Goal: Task Accomplishment & Management: Use online tool/utility

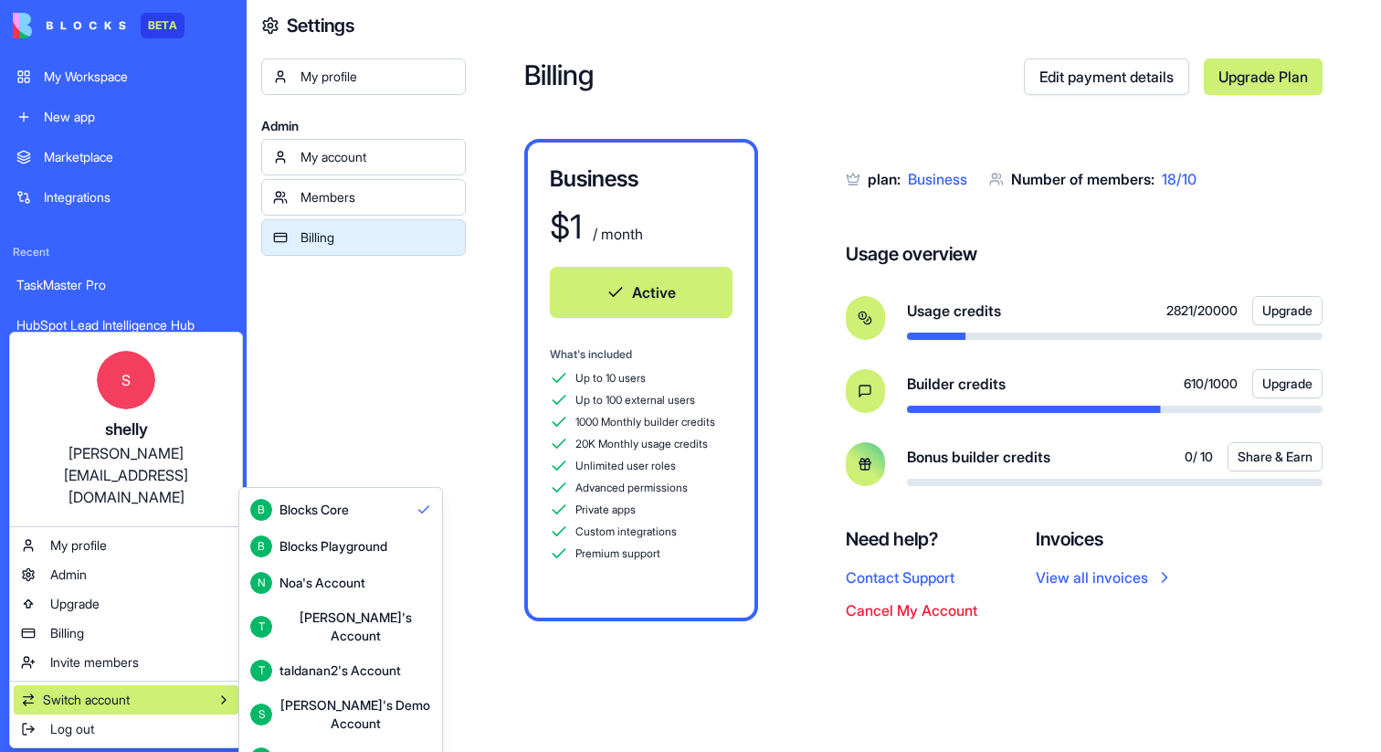
click at [309, 699] on div "Shelly's Demo Account" at bounding box center [355, 714] width 152 height 37
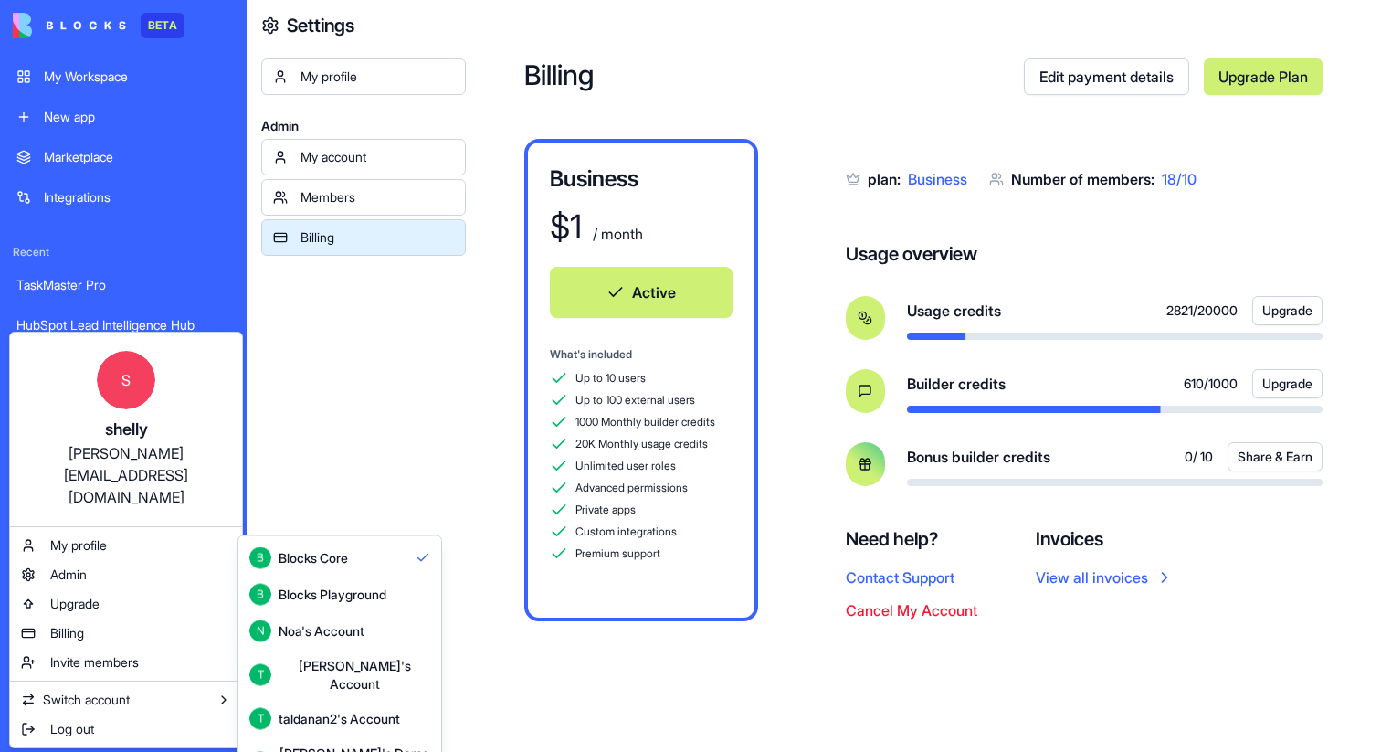
scroll to position [48, 0]
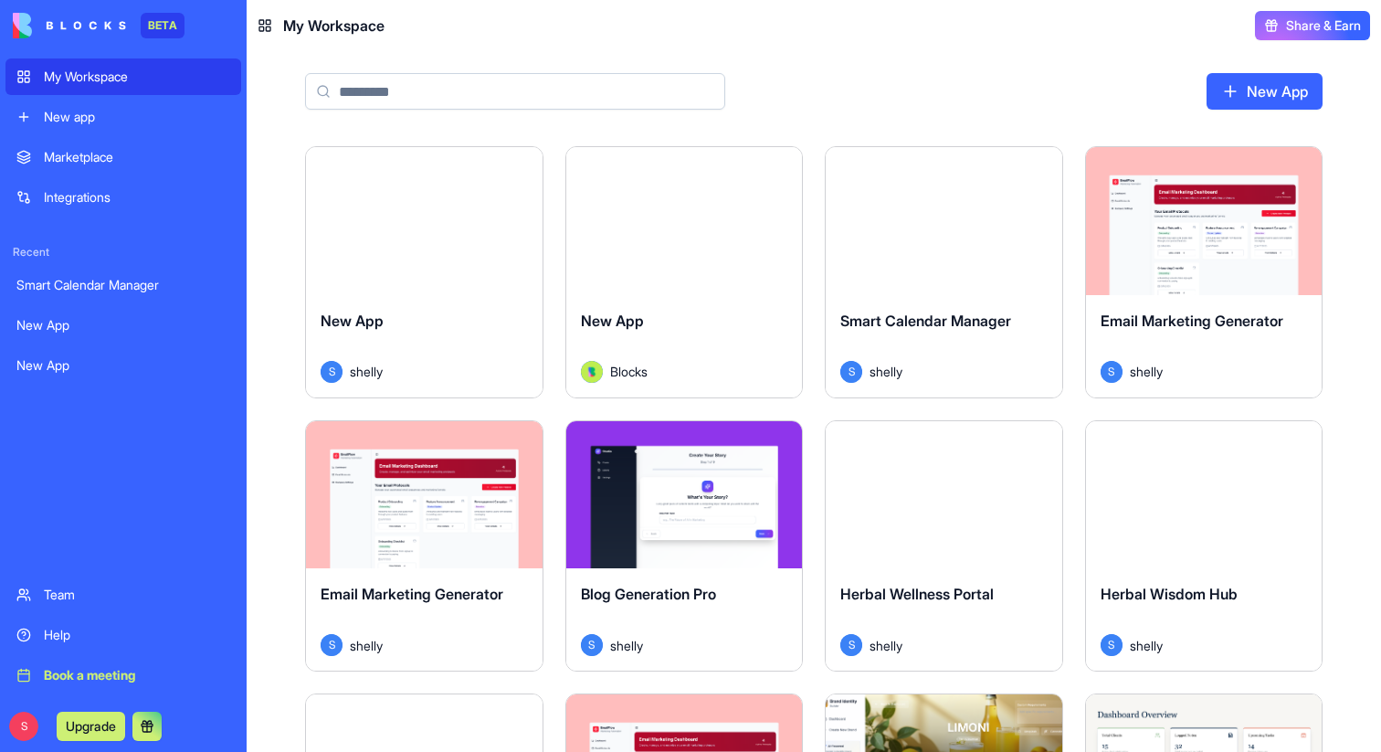
click at [402, 87] on input at bounding box center [515, 91] width 420 height 37
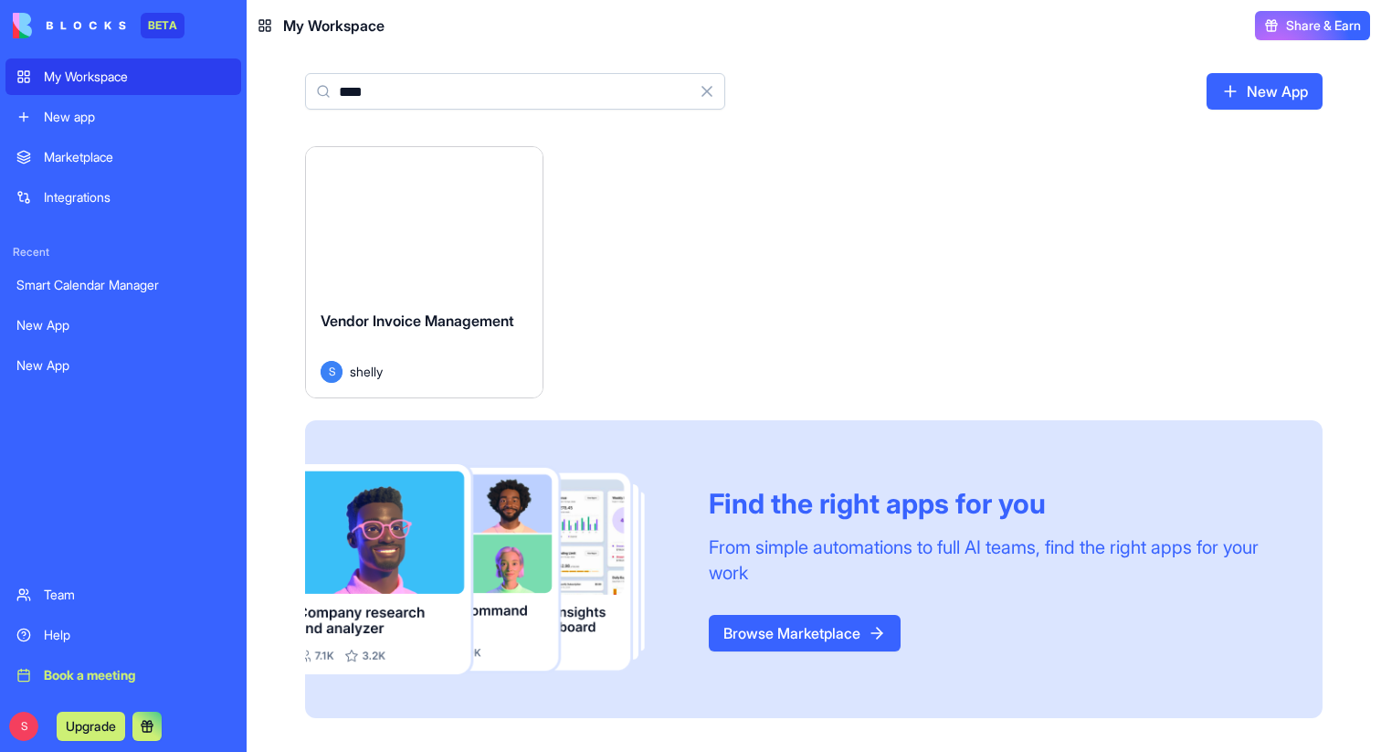
type input "****"
click at [425, 229] on button "Launch" at bounding box center [423, 221] width 137 height 37
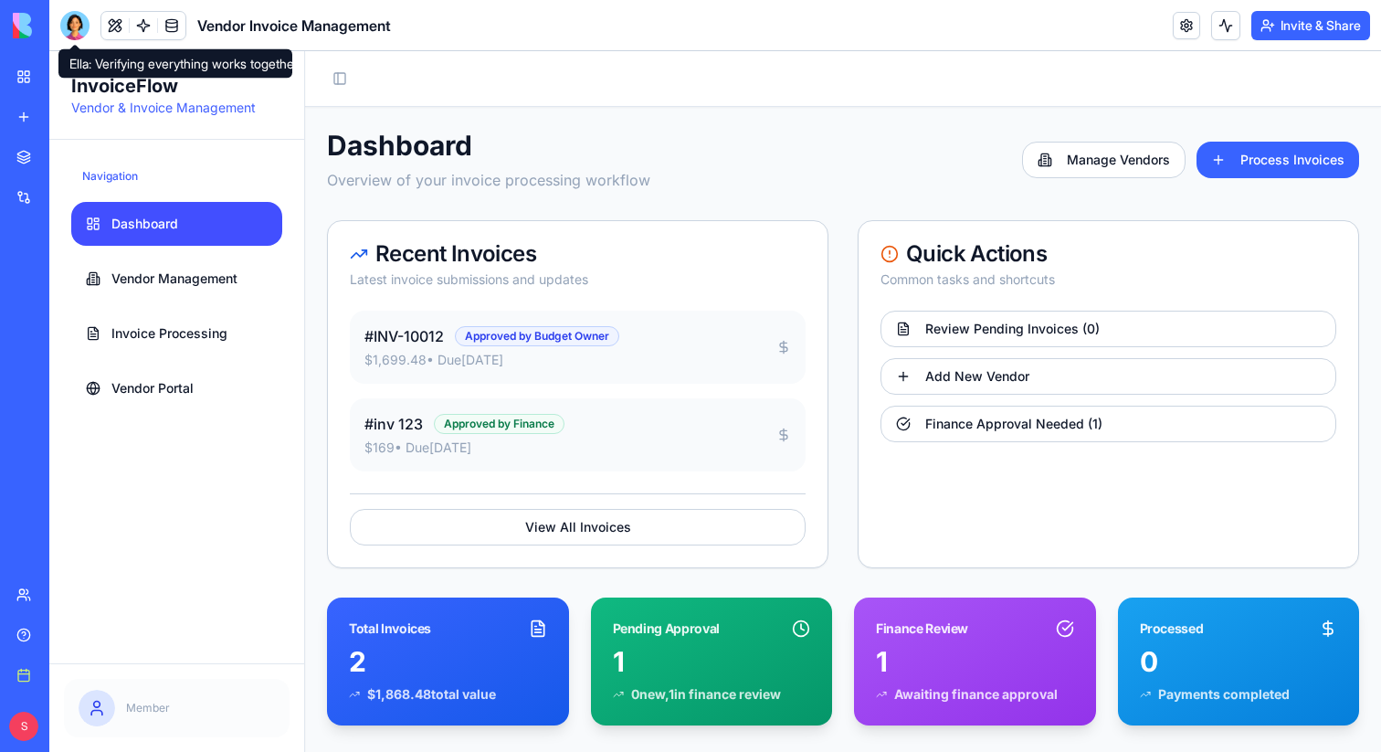
click at [74, 29] on div at bounding box center [74, 25] width 29 height 29
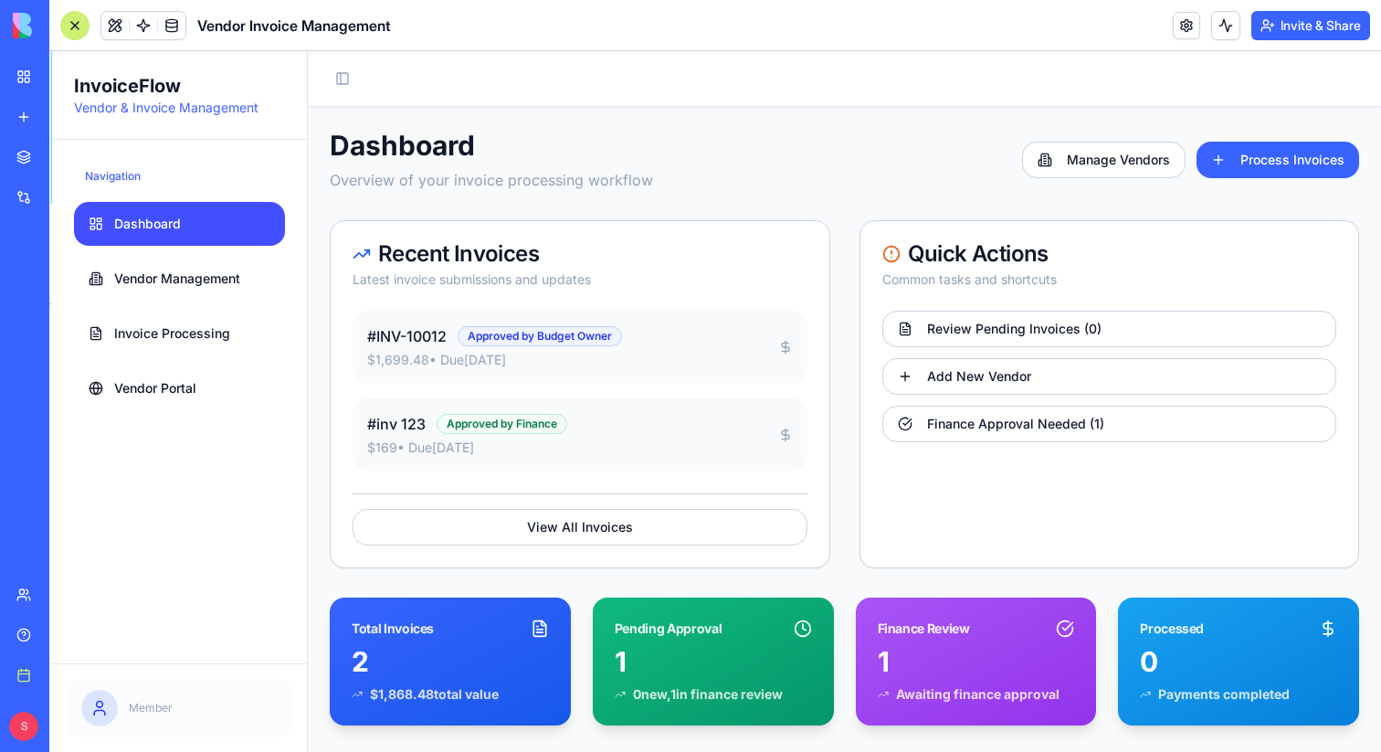
scroll to position [16678, 0]
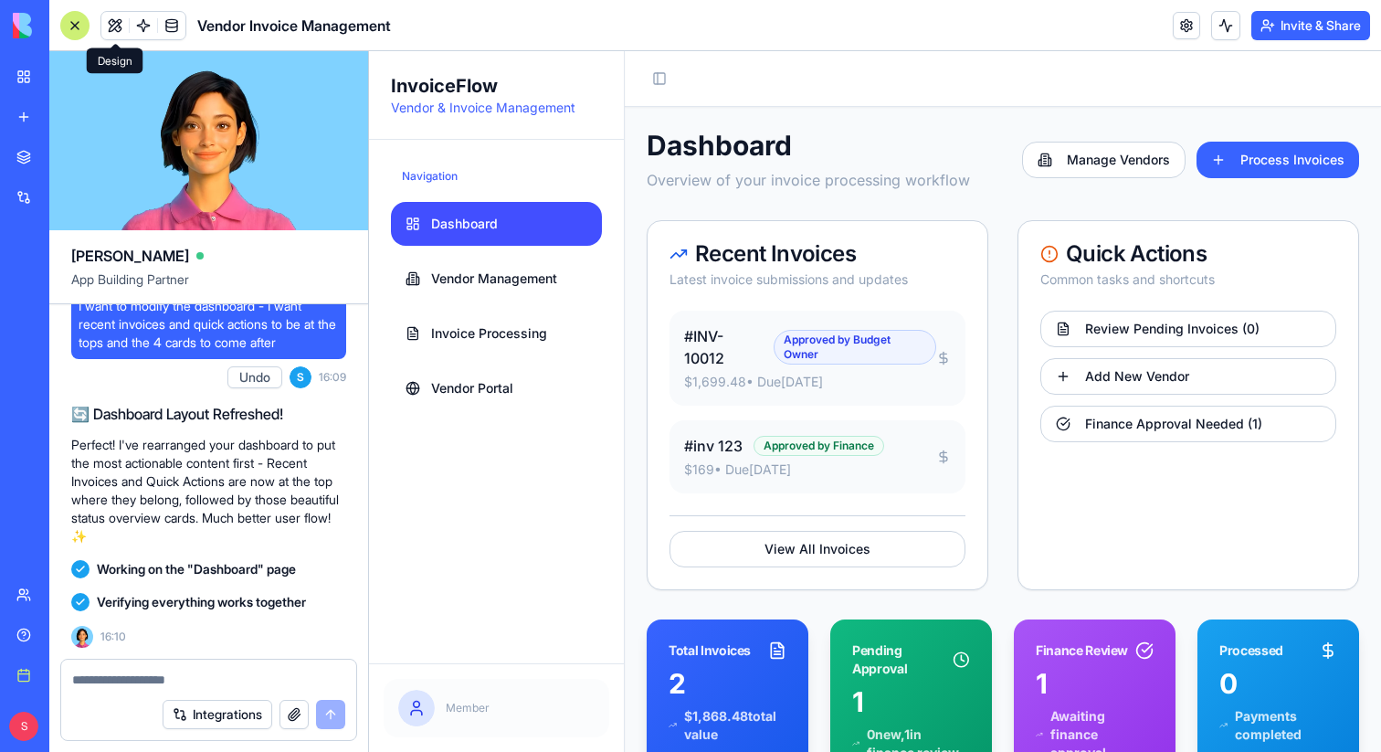
click at [116, 25] on button at bounding box center [114, 25] width 27 height 27
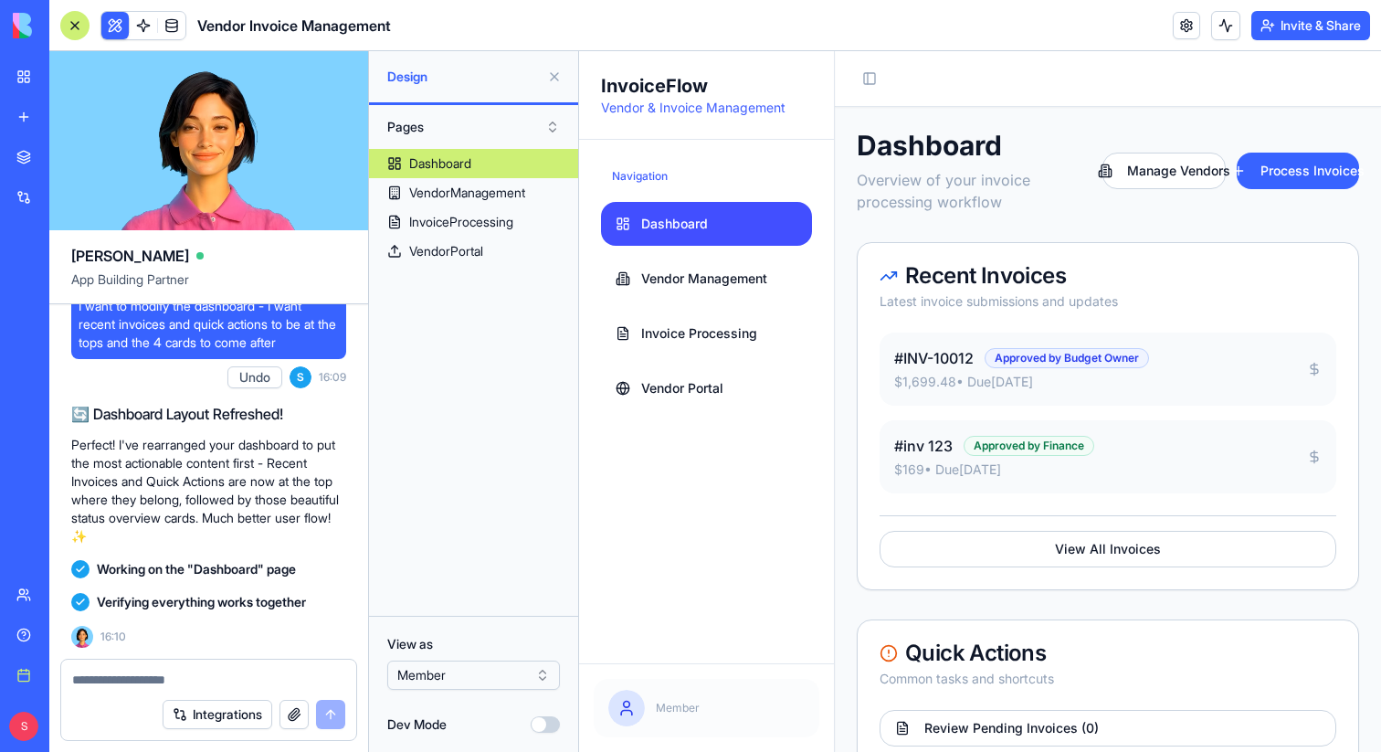
click at [511, 678] on html "BETA My Workspace New app Marketplace Integrations Recent Smart Calendar Manage…" at bounding box center [690, 376] width 1381 height 752
click at [455, 670] on html "BETA My Workspace New app Marketplace Integrations Recent Smart Calendar Manage…" at bounding box center [690, 376] width 1381 height 752
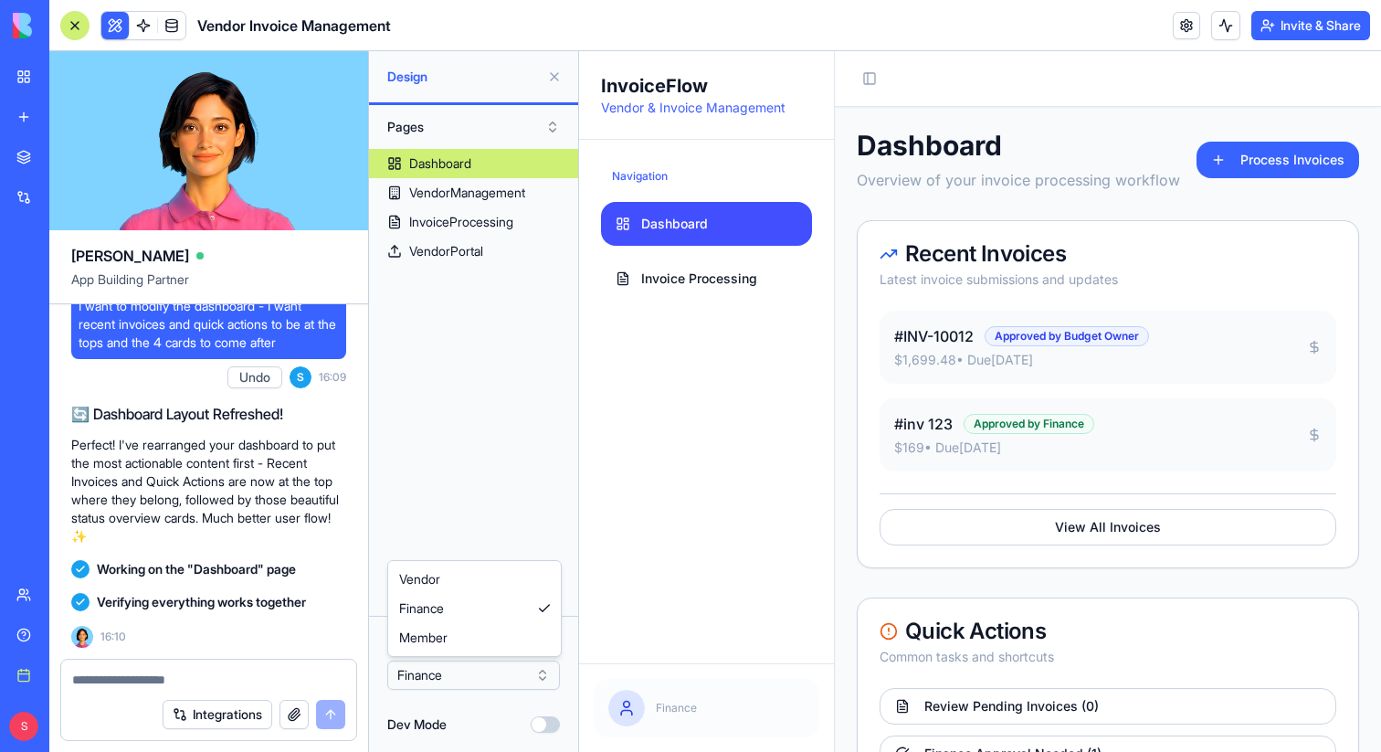
click at [490, 674] on html "BETA My Workspace New app Marketplace Integrations Recent Smart Calendar Manage…" at bounding box center [690, 376] width 1381 height 752
click at [468, 669] on html "BETA My Workspace New app Marketplace Integrations Recent Smart Calendar Manage…" at bounding box center [690, 376] width 1381 height 752
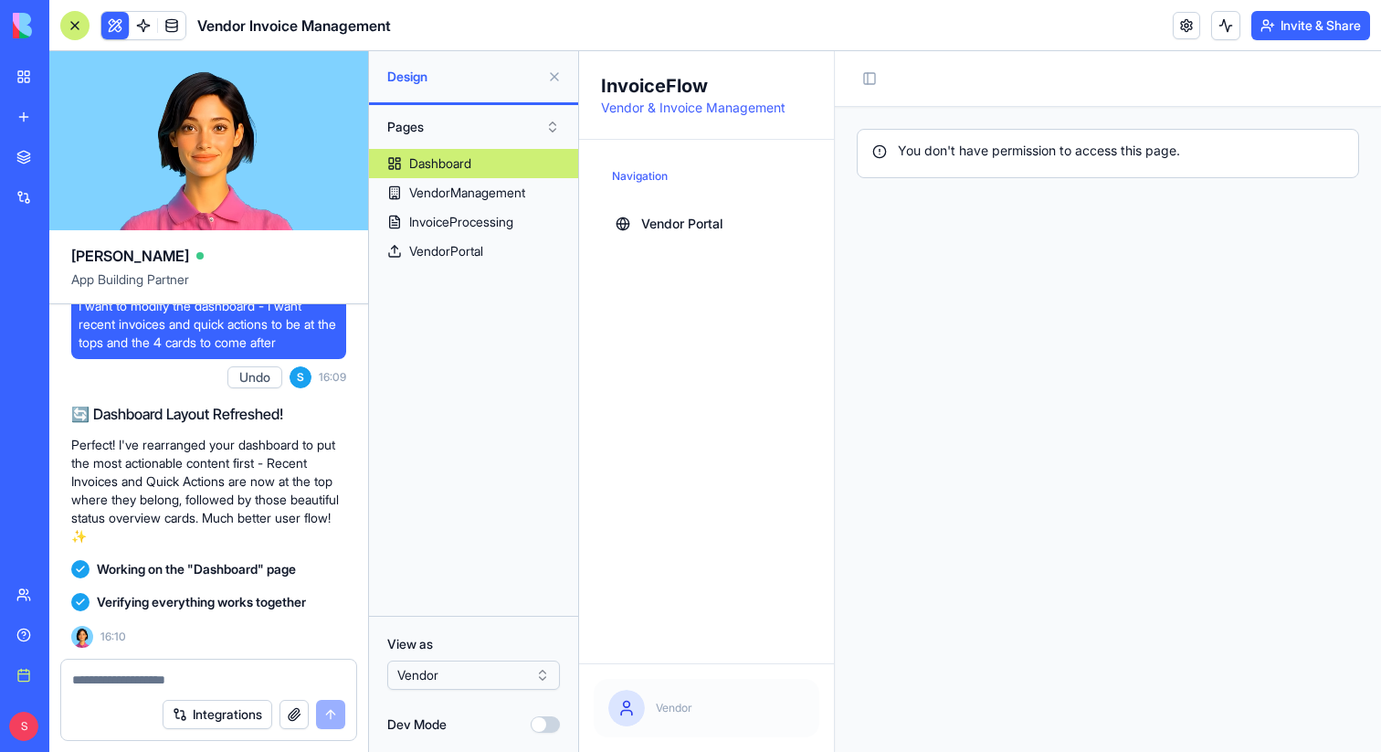
click at [487, 678] on html "BETA My Workspace New app Marketplace Integrations Recent Smart Calendar Manage…" at bounding box center [690, 376] width 1381 height 752
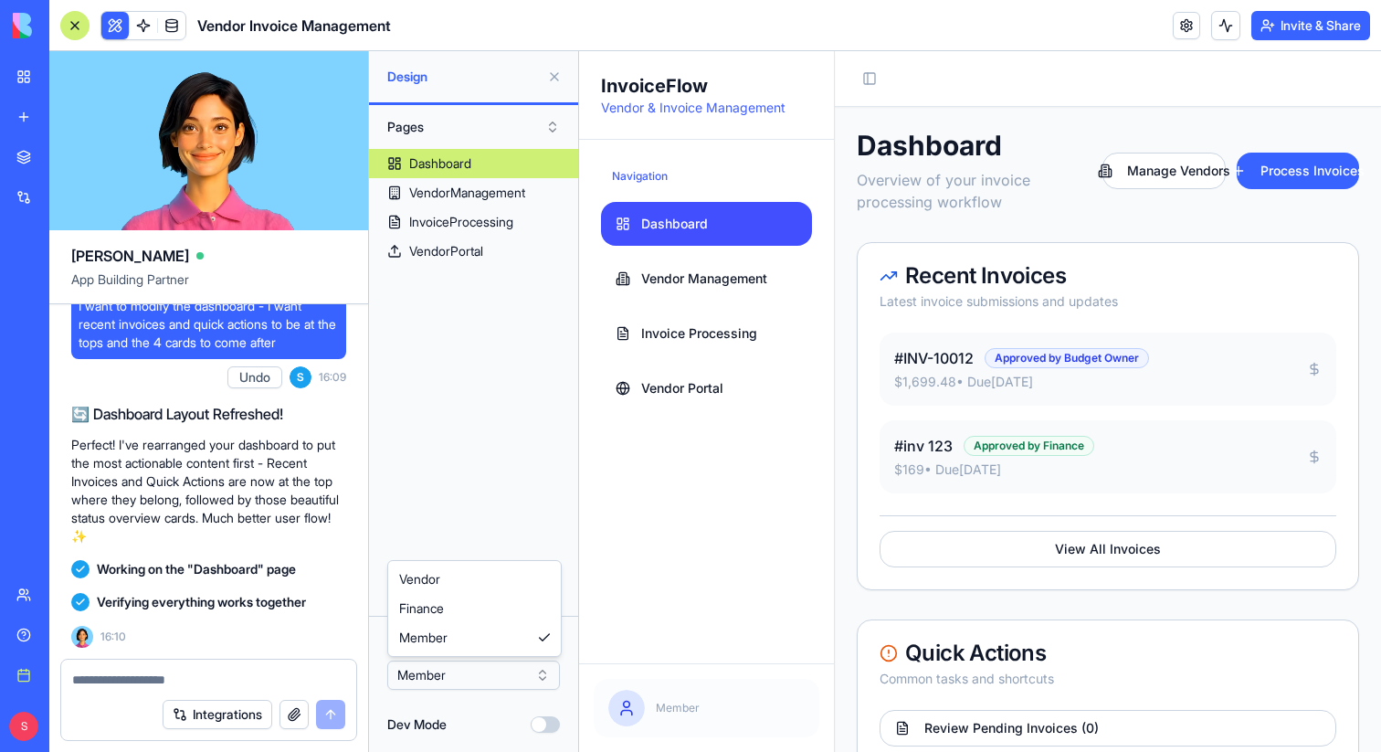
click at [452, 670] on html "BETA My Workspace New app Marketplace Integrations Recent Smart Calendar Manage…" at bounding box center [690, 376] width 1381 height 752
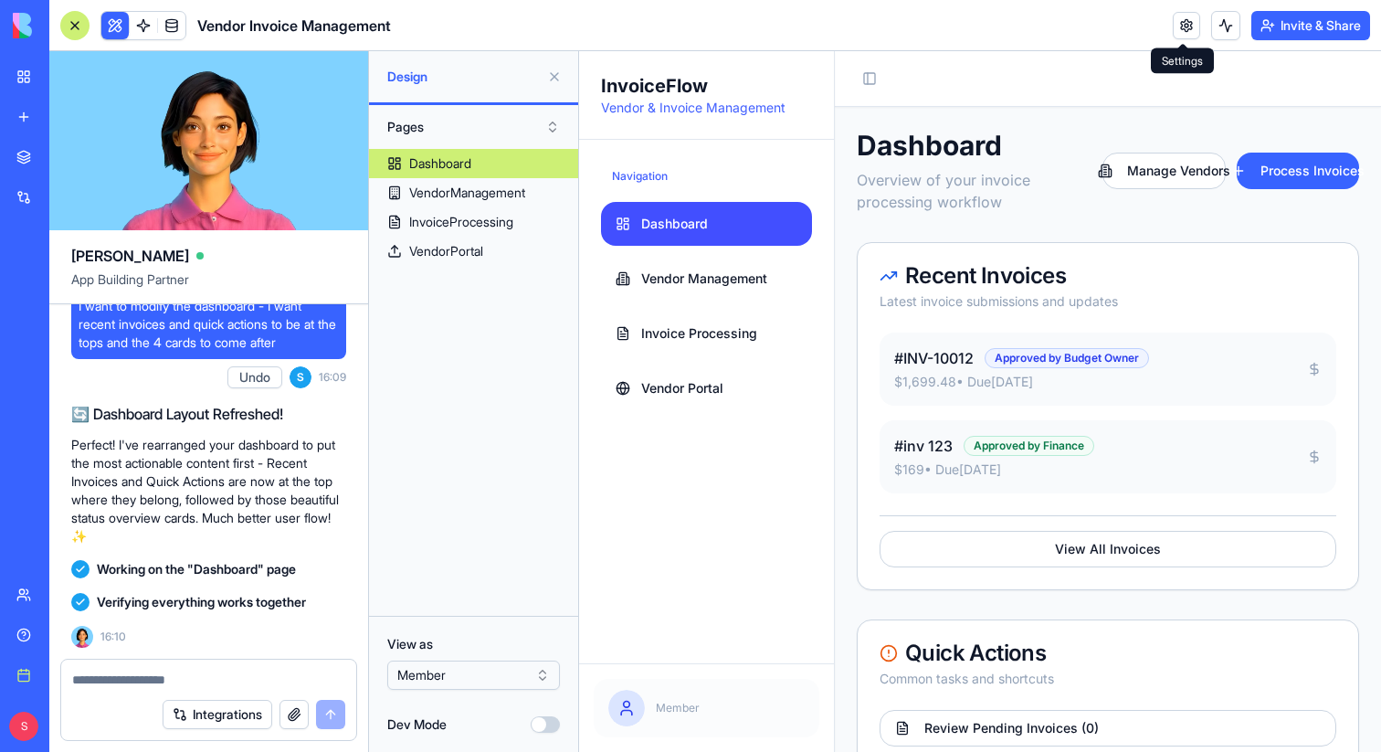
click at [1182, 24] on link at bounding box center [1185, 25] width 27 height 27
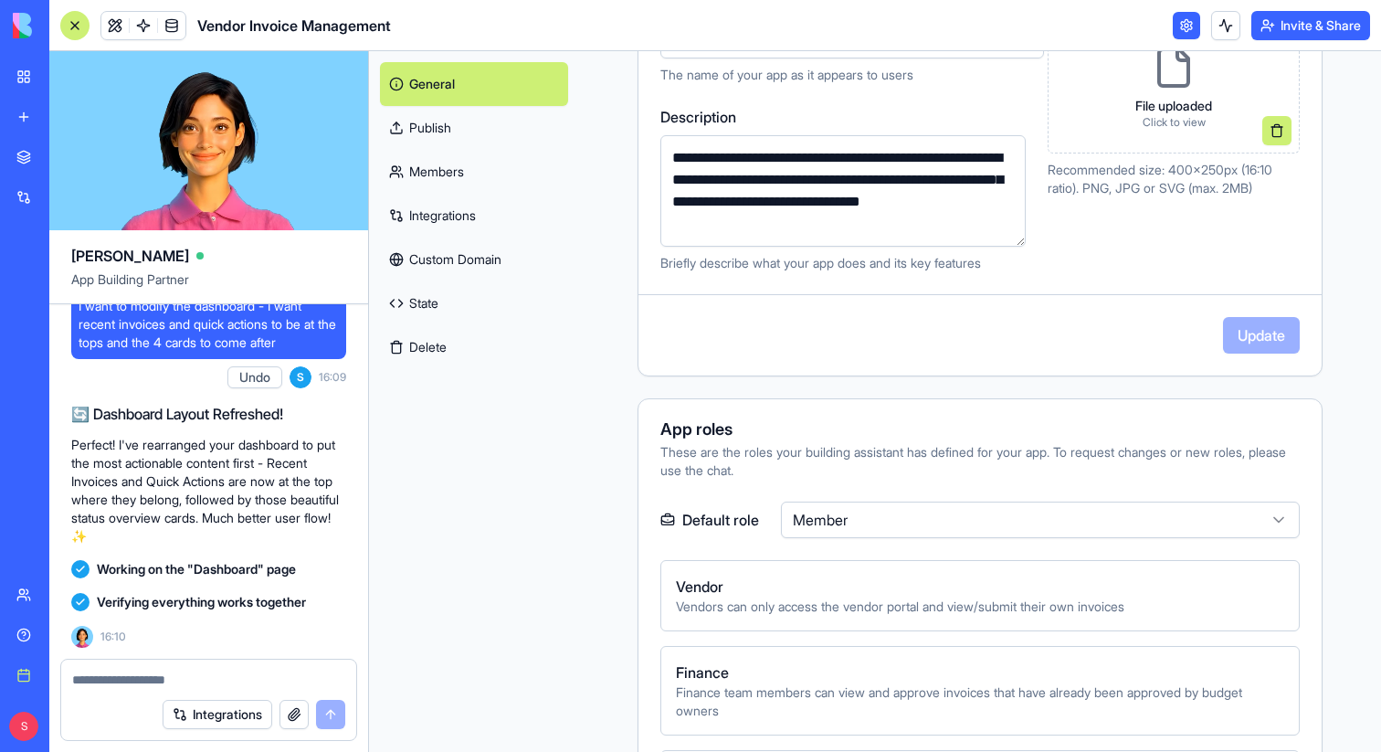
click at [1047, 428] on div "App roles" at bounding box center [979, 429] width 639 height 16
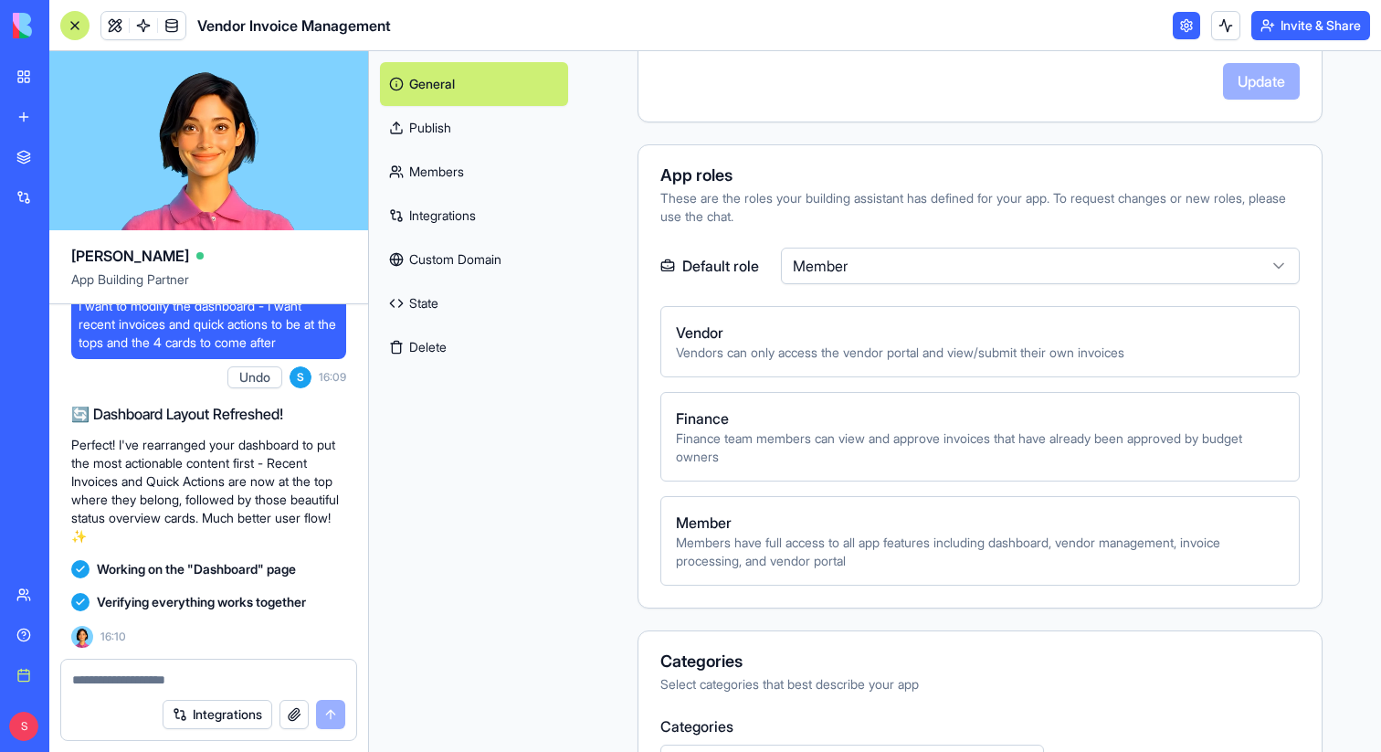
scroll to position [547, 0]
click at [69, 23] on div at bounding box center [74, 25] width 29 height 29
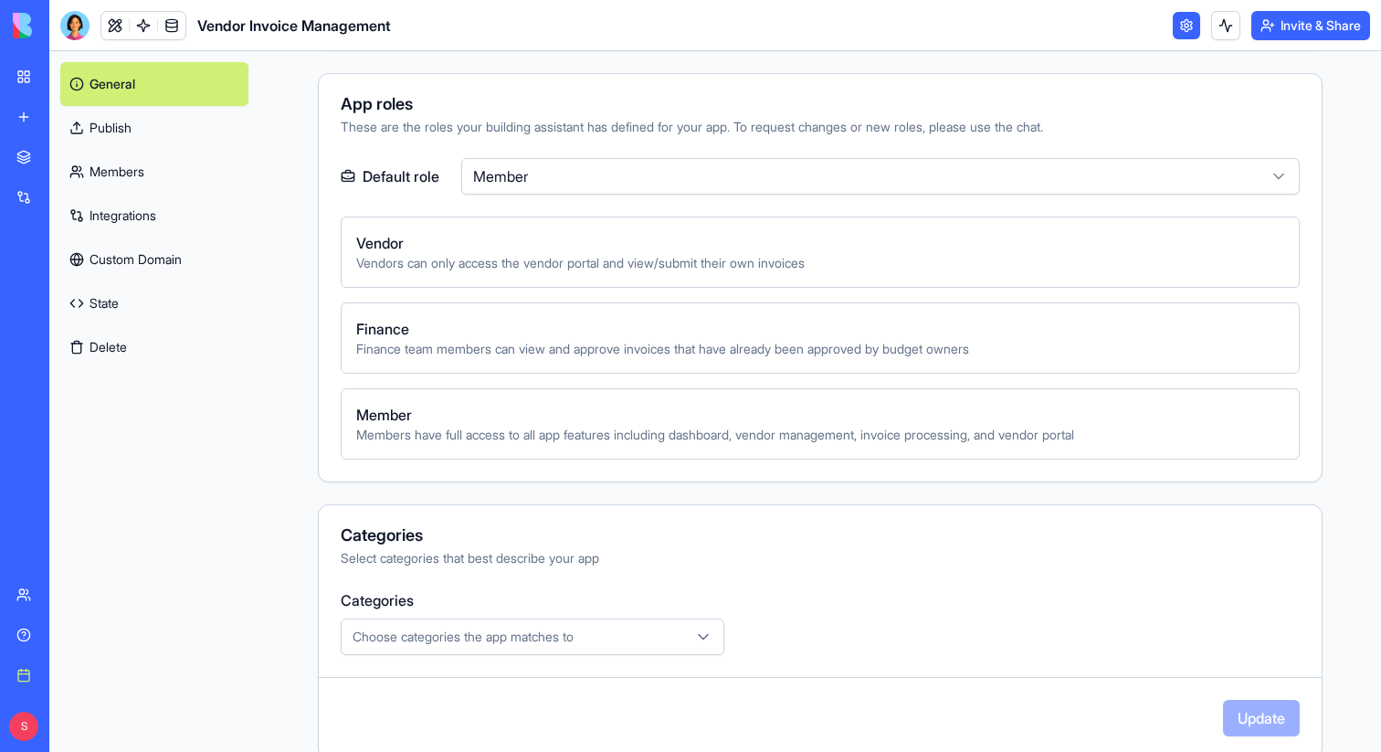
scroll to position [572, 0]
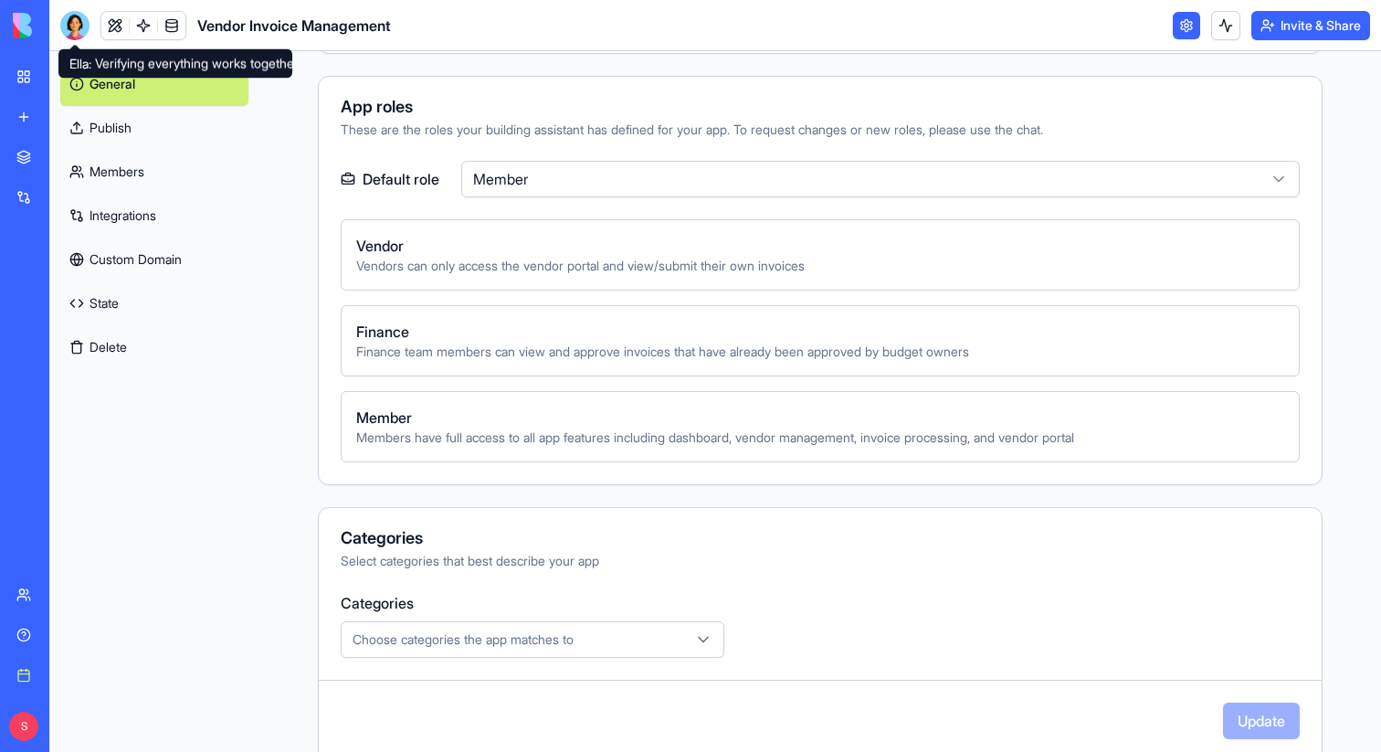
click at [73, 16] on div at bounding box center [74, 25] width 29 height 29
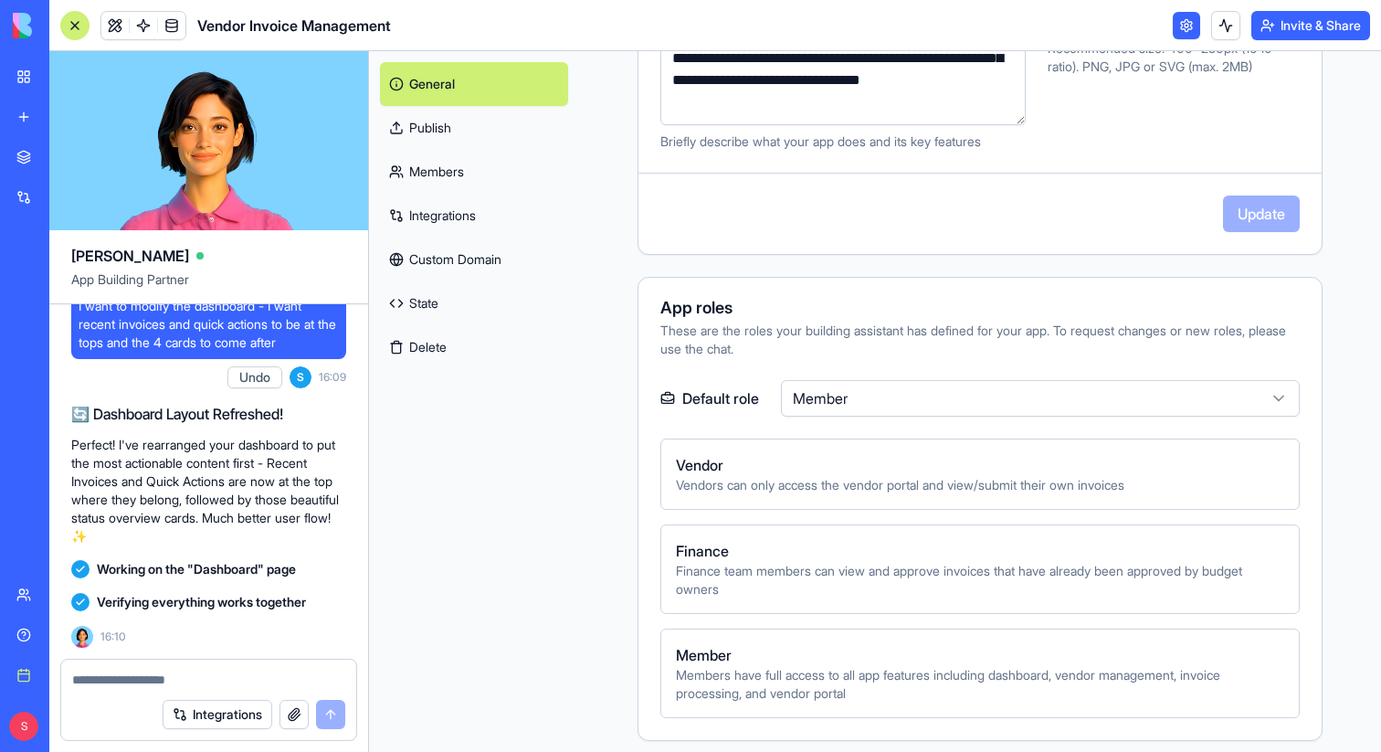
scroll to position [413, 0]
click at [74, 18] on div at bounding box center [74, 25] width 29 height 29
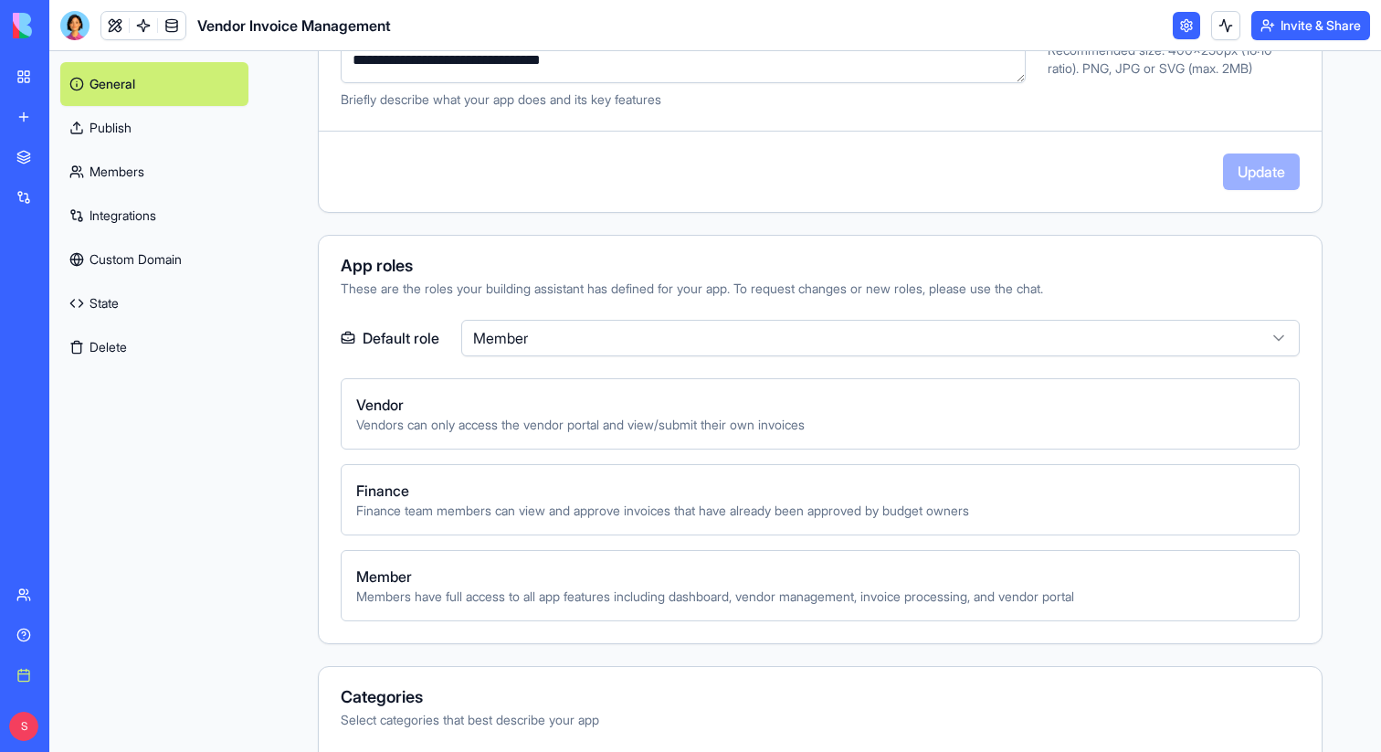
click at [709, 37] on header "Vendor Invoice Management Invite & Share" at bounding box center [714, 25] width 1331 height 51
click at [79, 16] on div at bounding box center [74, 25] width 29 height 29
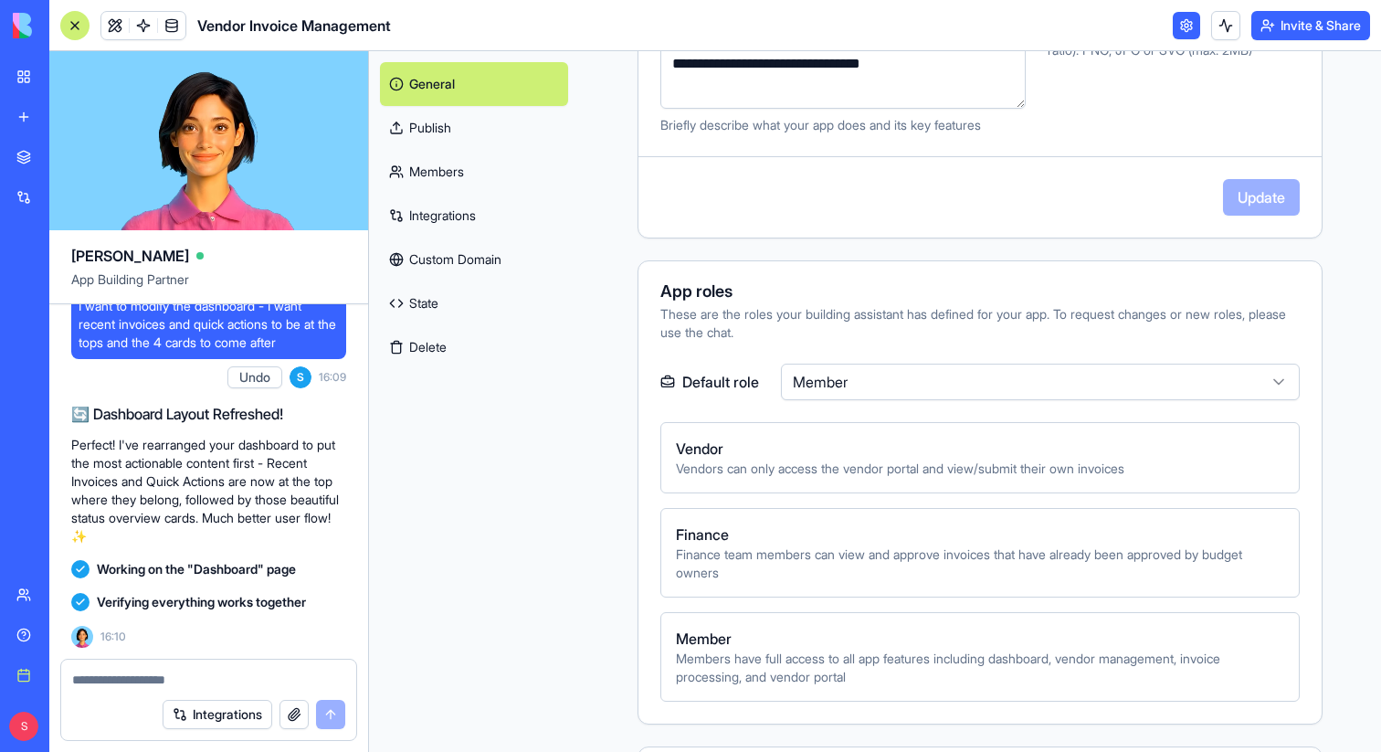
scroll to position [412, 0]
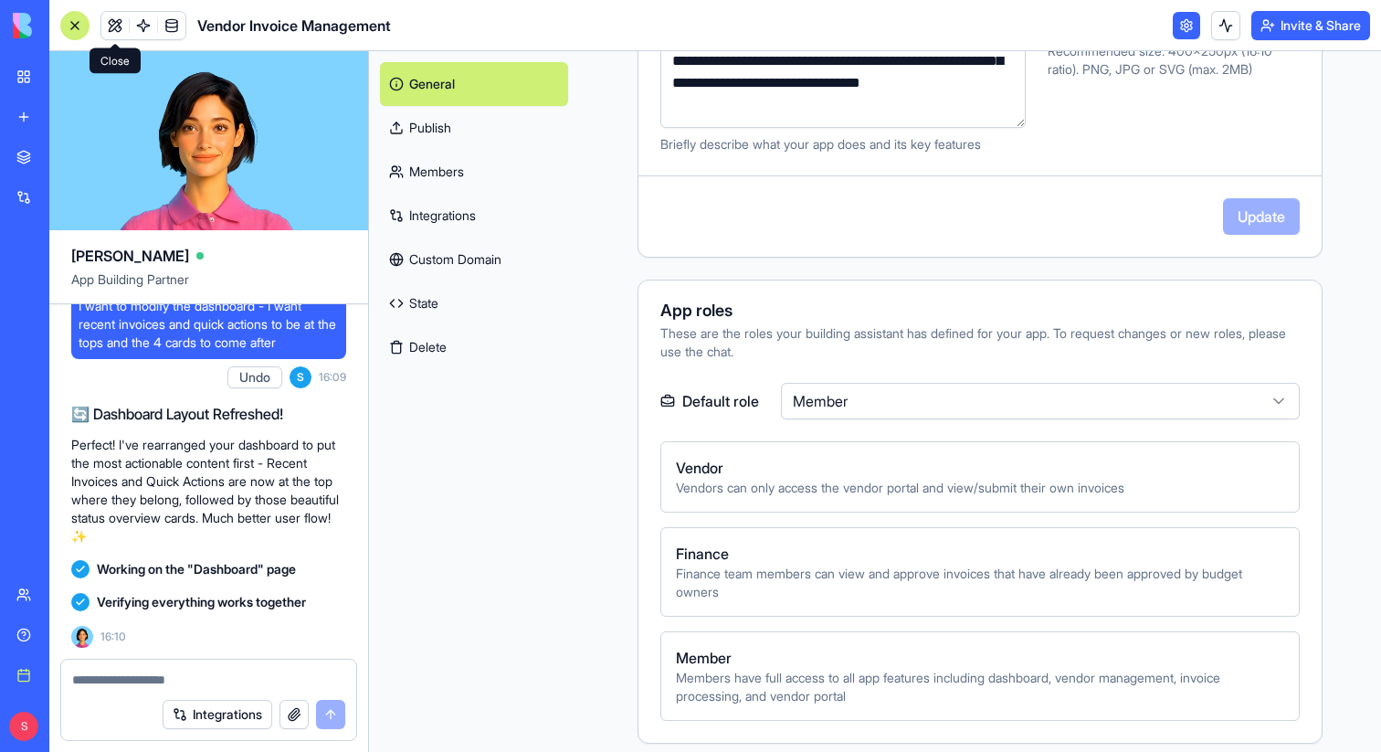
click at [117, 28] on link at bounding box center [114, 25] width 27 height 27
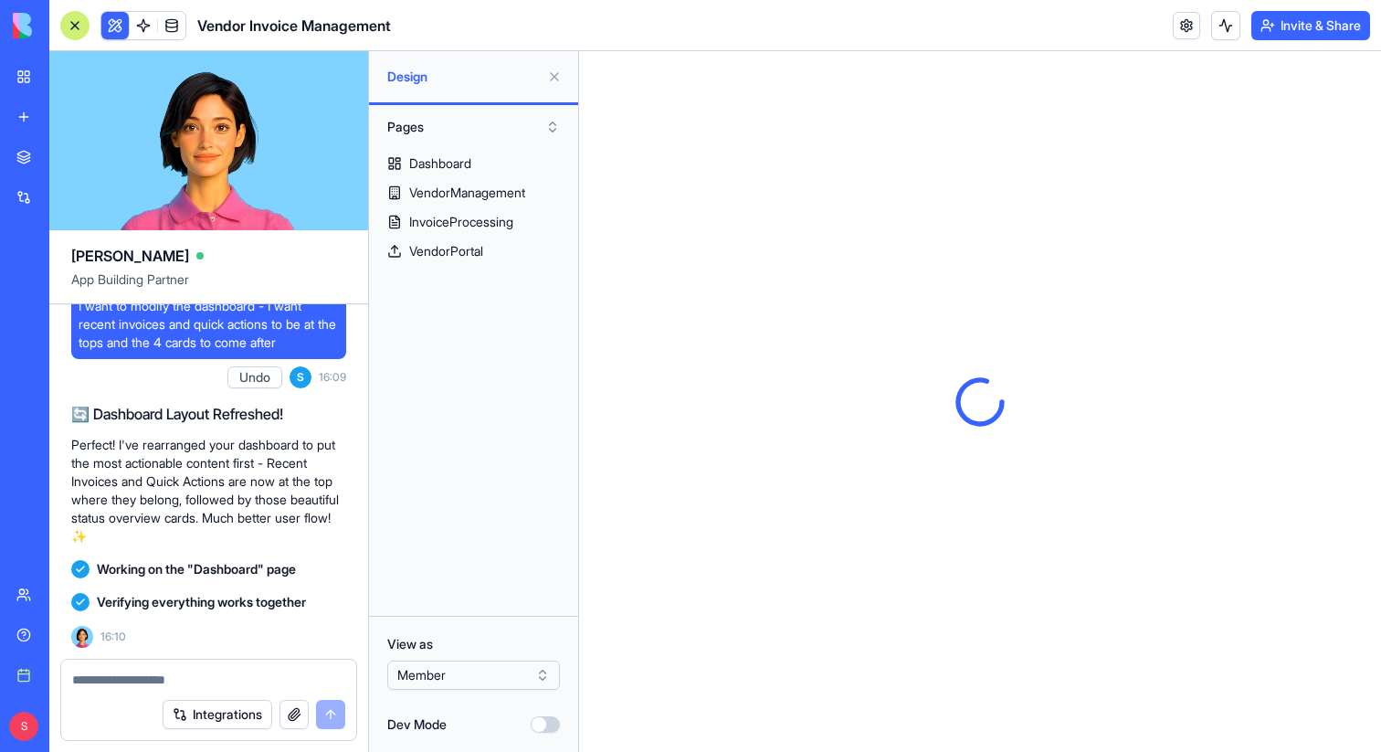
click at [556, 75] on button at bounding box center [554, 76] width 29 height 29
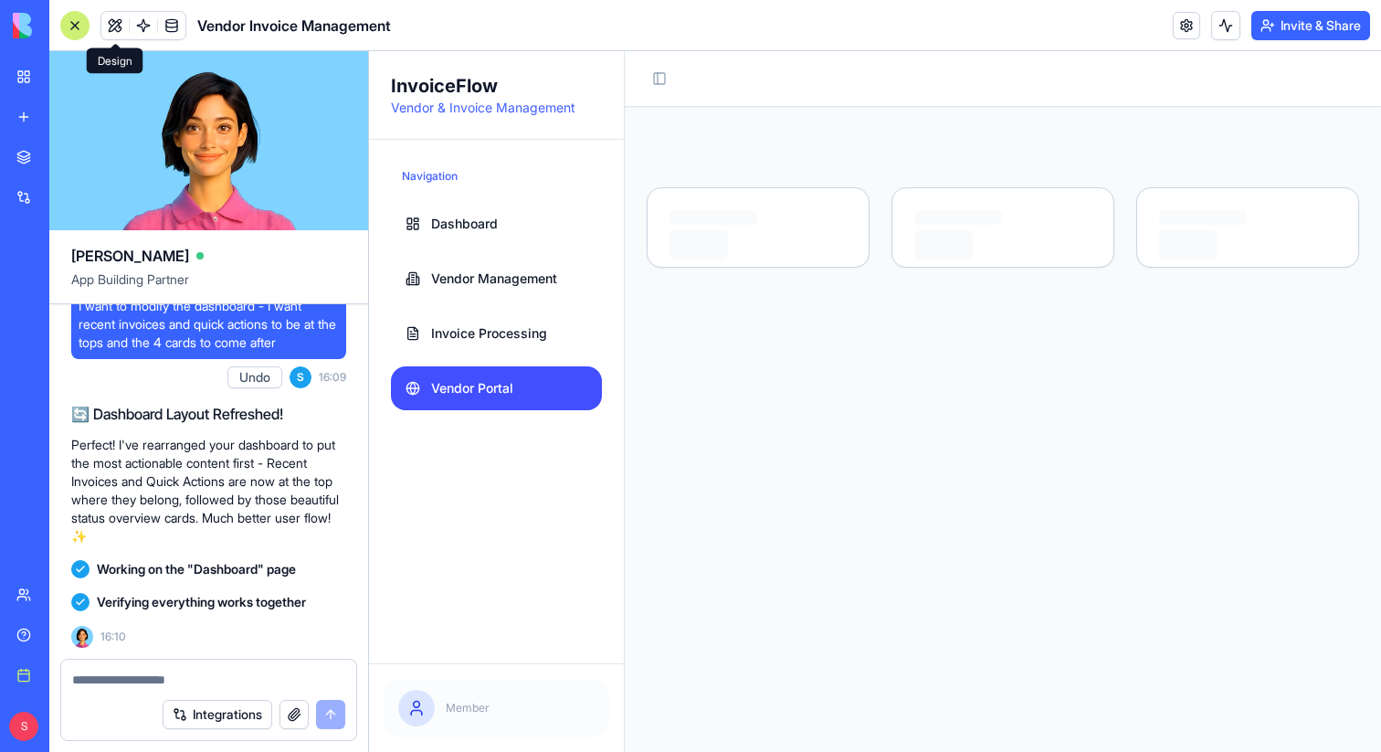
click at [1290, 22] on button "Invite & Share" at bounding box center [1310, 25] width 119 height 29
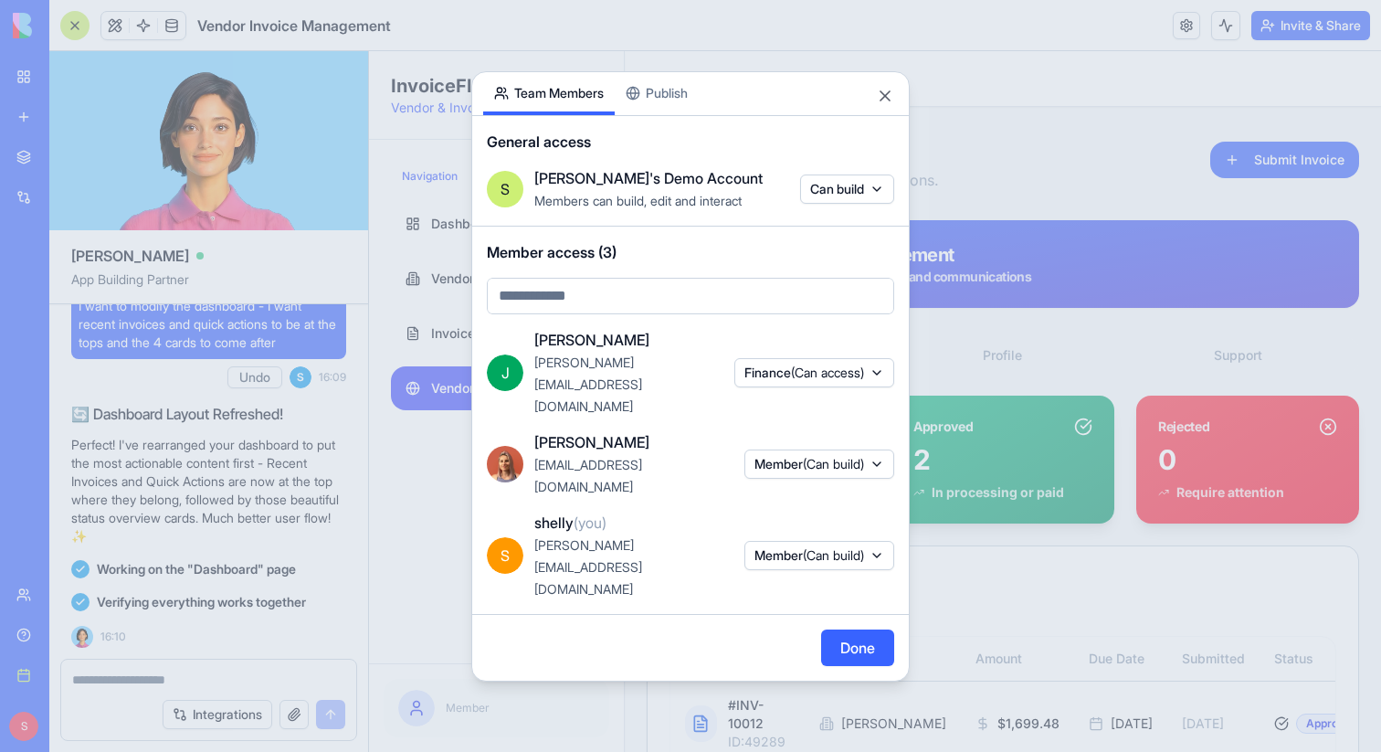
click at [661, 155] on body "BETA My Workspace New app Marketplace Integrations Recent Smart Calendar Manage…" at bounding box center [690, 376] width 1381 height 752
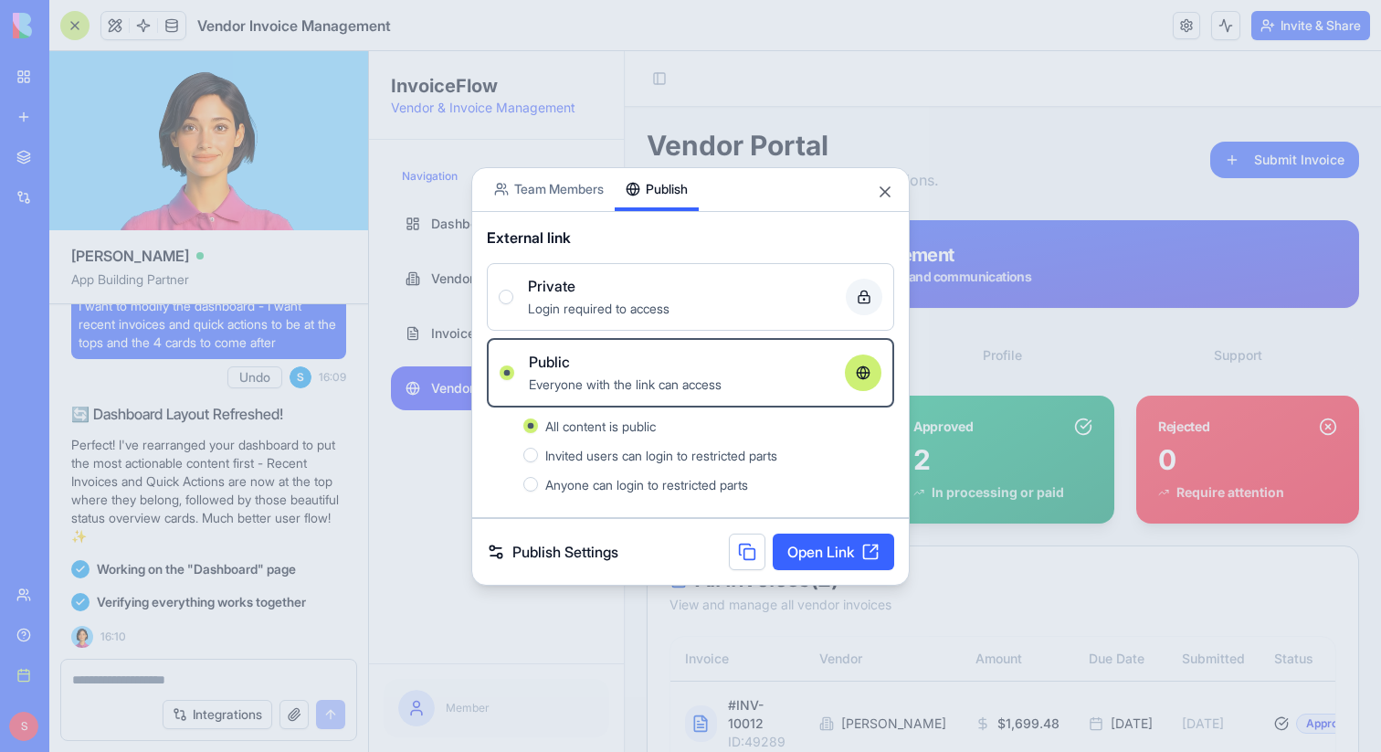
click at [609, 308] on span "Login required to access" at bounding box center [599, 308] width 142 height 16
click at [513, 304] on button "Private Login required to access" at bounding box center [506, 296] width 15 height 15
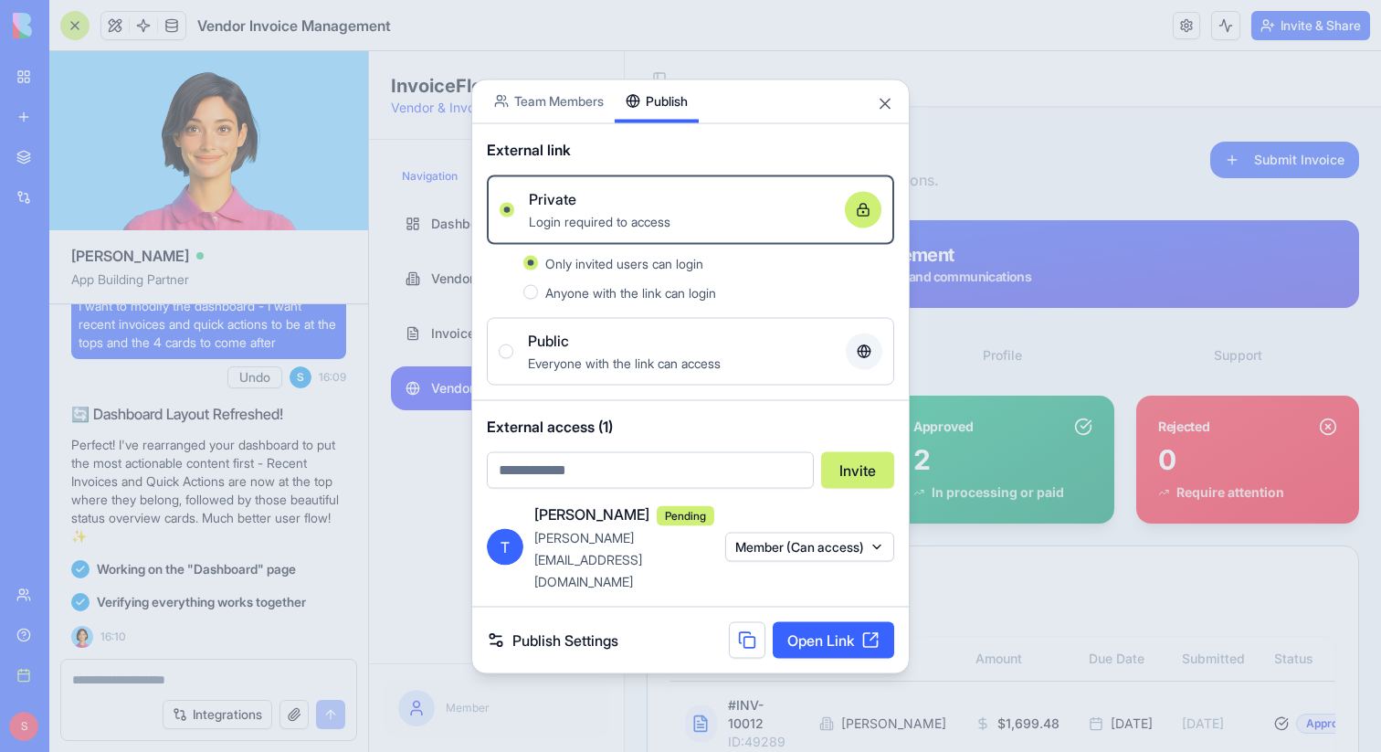
click at [848, 555] on button "Member (Can access)" at bounding box center [809, 546] width 169 height 29
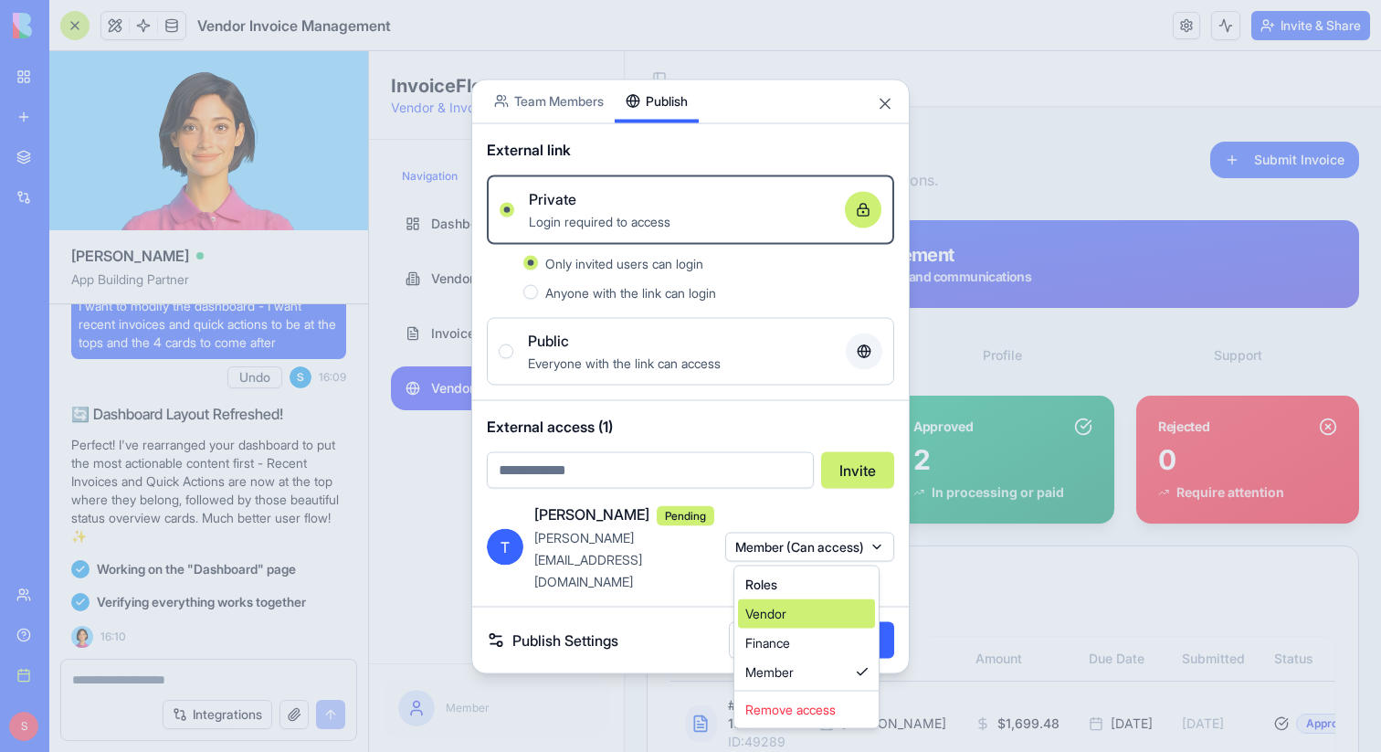
click at [831, 619] on div "Vendor" at bounding box center [806, 613] width 137 height 29
click at [689, 574] on div at bounding box center [690, 376] width 1381 height 752
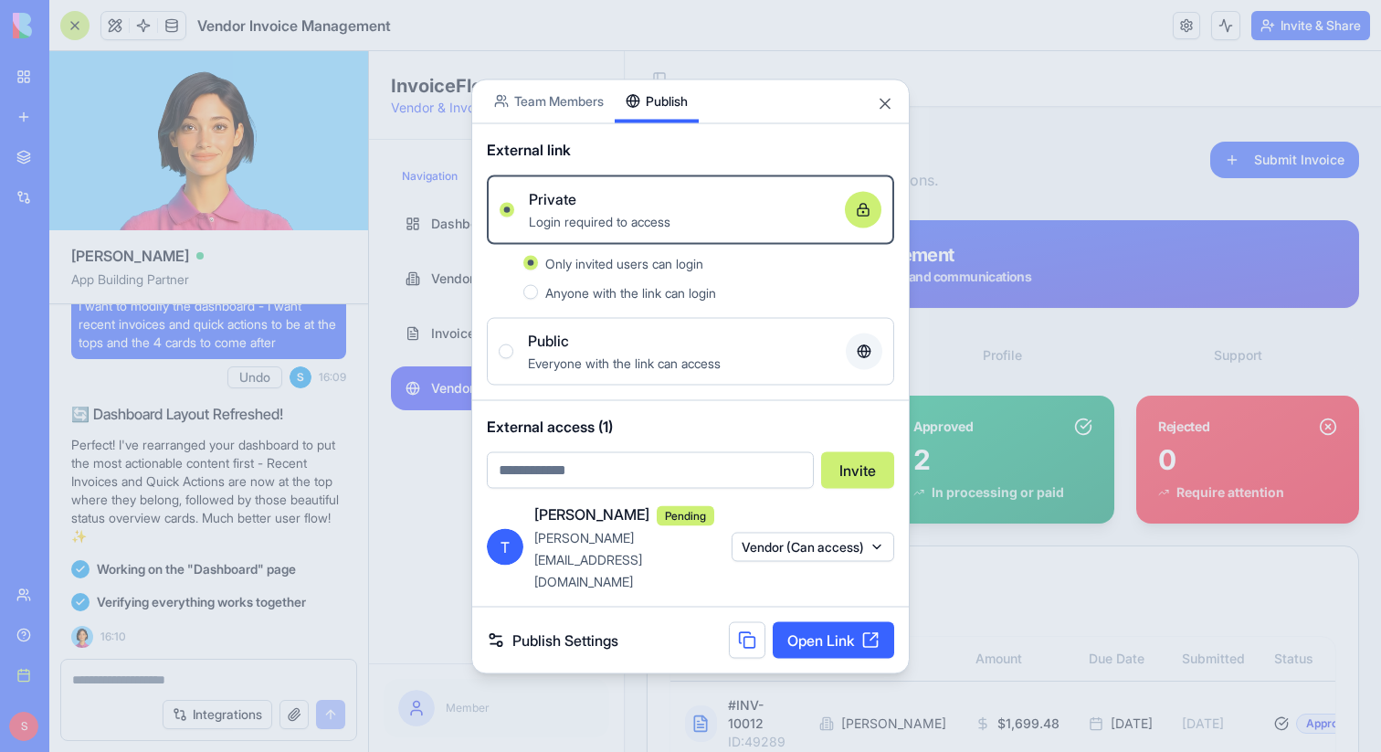
click at [883, 549] on button "Vendor (Can access)" at bounding box center [812, 546] width 163 height 29
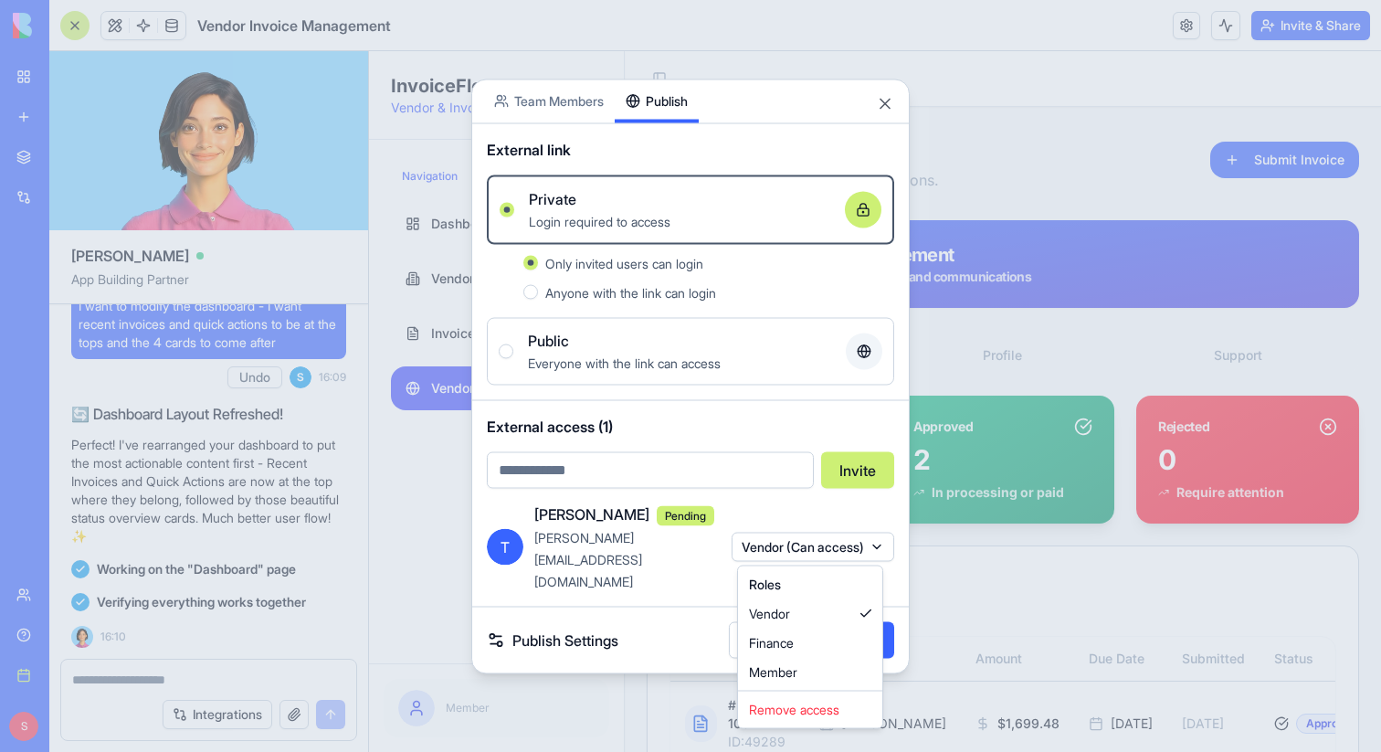
click at [883, 549] on div at bounding box center [690, 376] width 1381 height 752
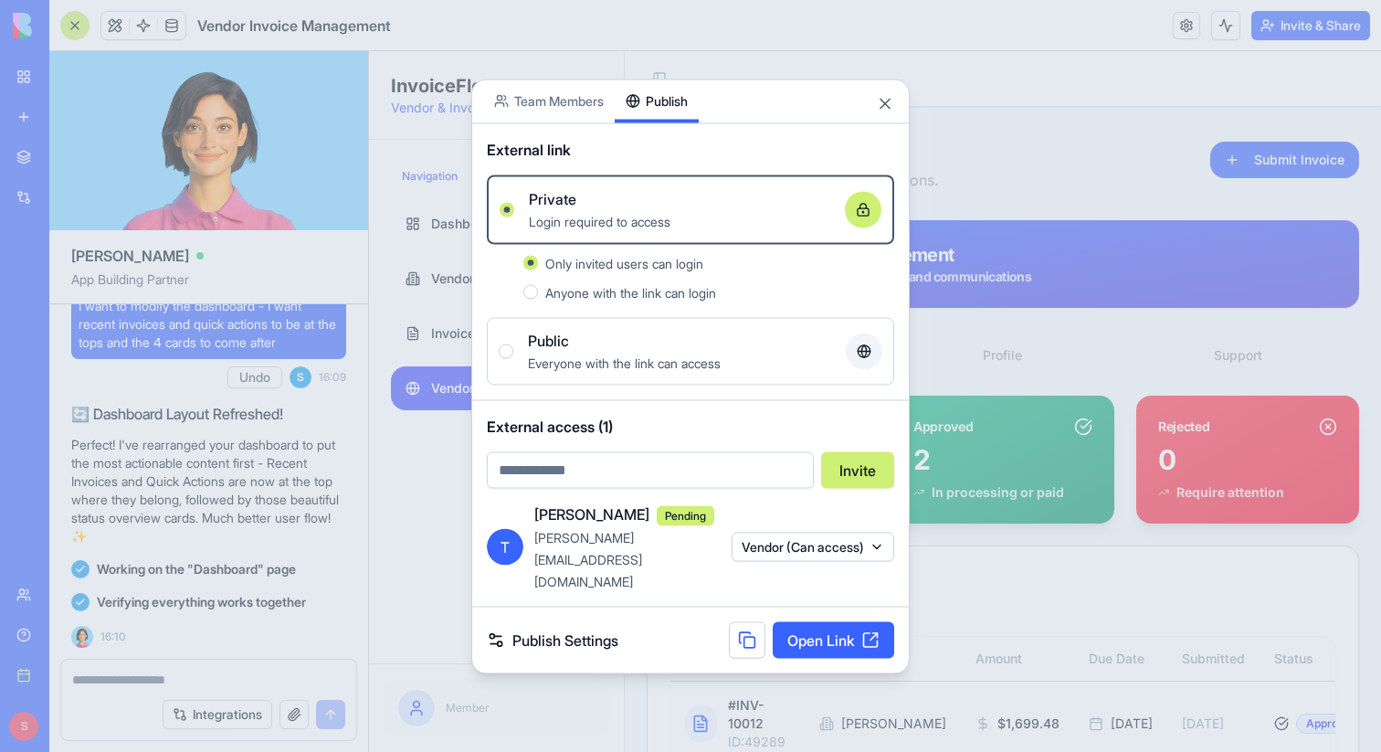
click at [577, 125] on div "Share App Team Members Publish External link Private Login required to access O…" at bounding box center [690, 376] width 438 height 594
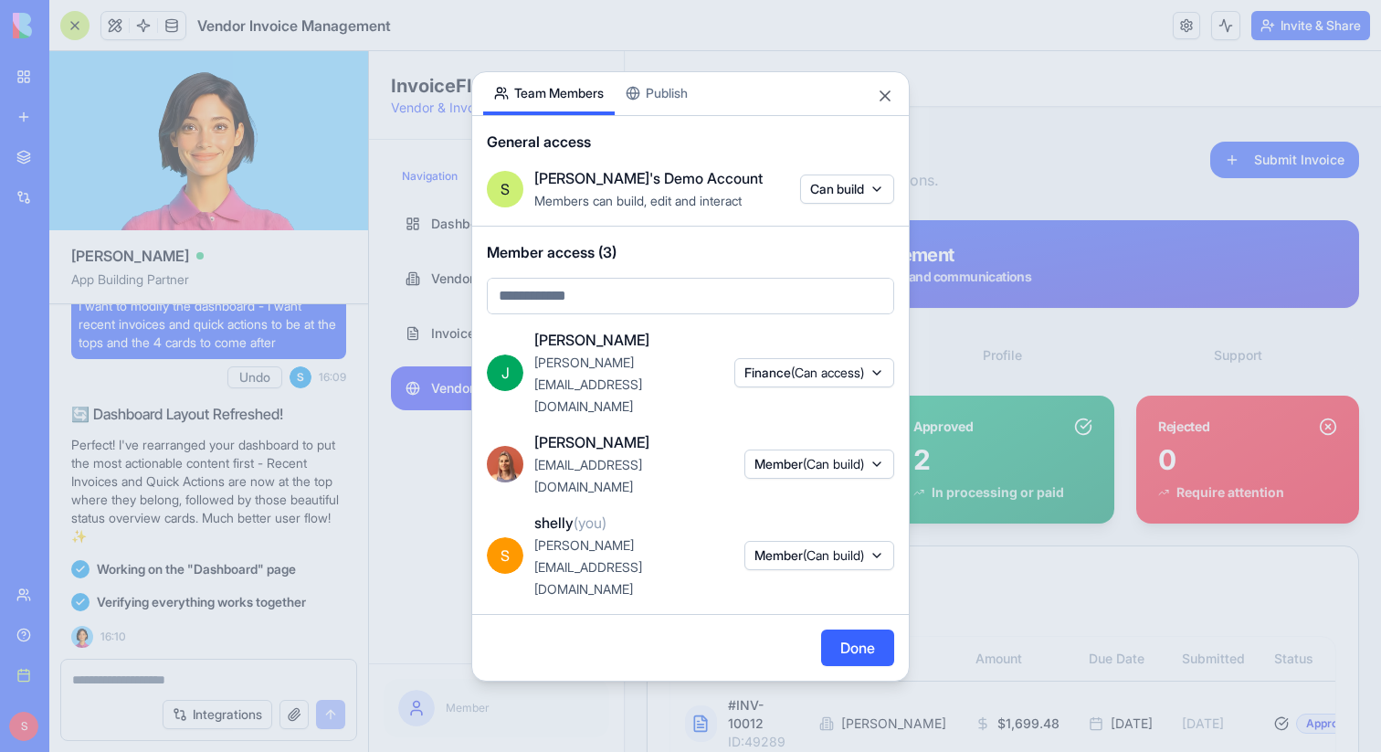
click at [868, 468] on button "Member (Can build)" at bounding box center [819, 463] width 150 height 29
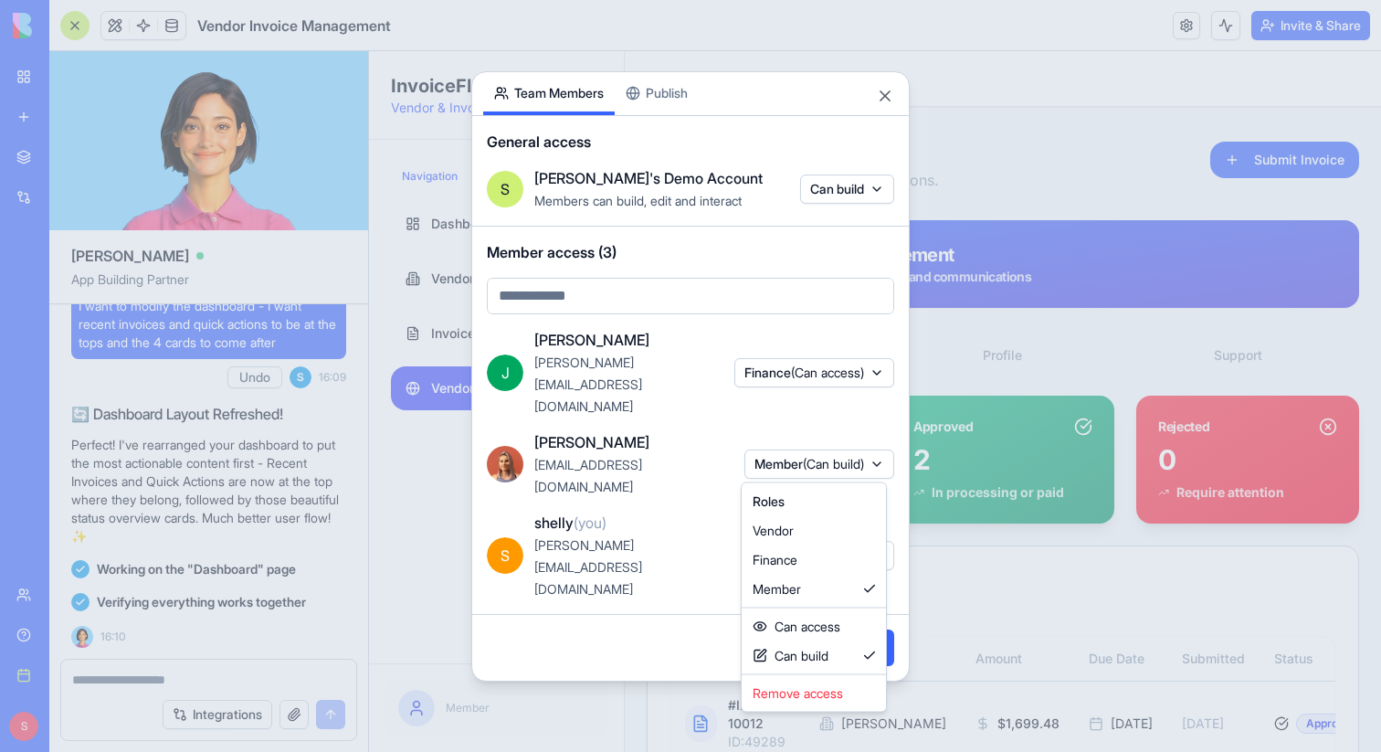
click at [698, 444] on div at bounding box center [690, 376] width 1381 height 752
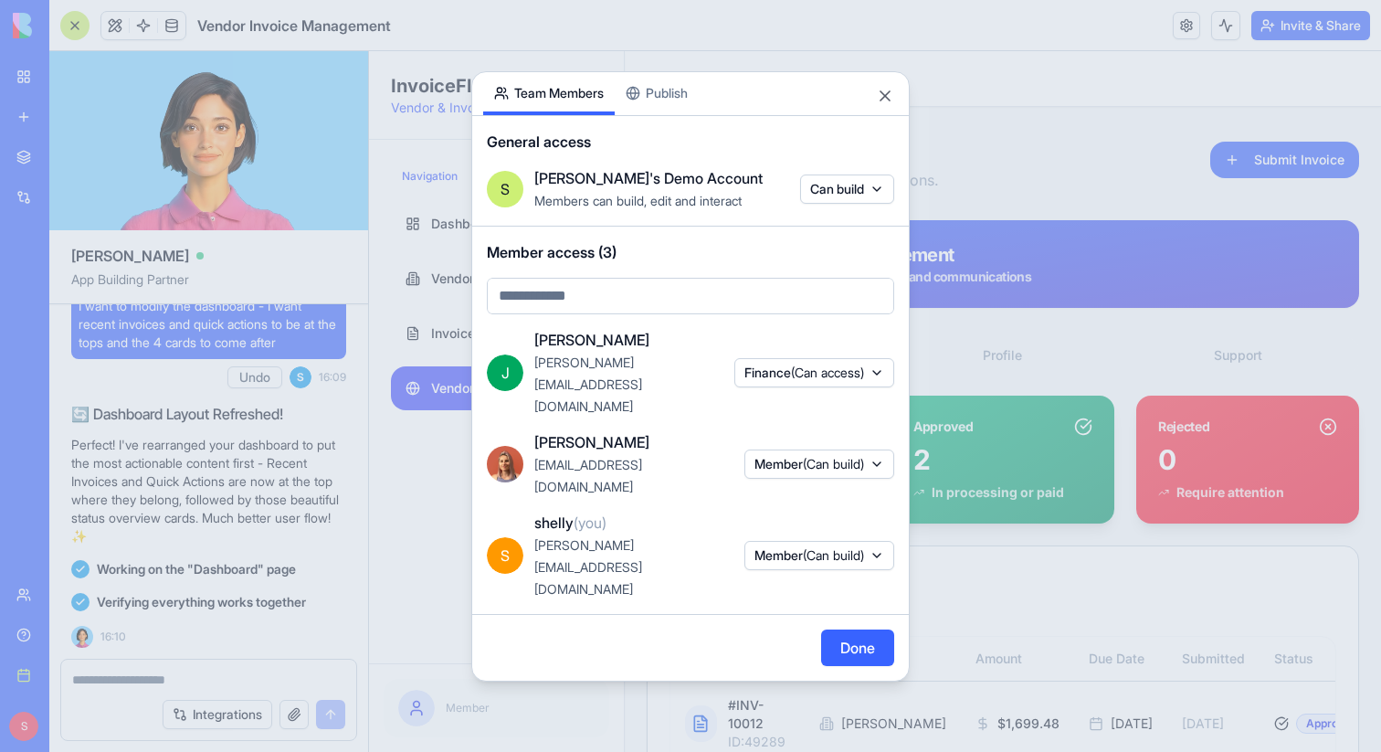
click at [878, 463] on button "Member (Can build)" at bounding box center [819, 463] width 150 height 29
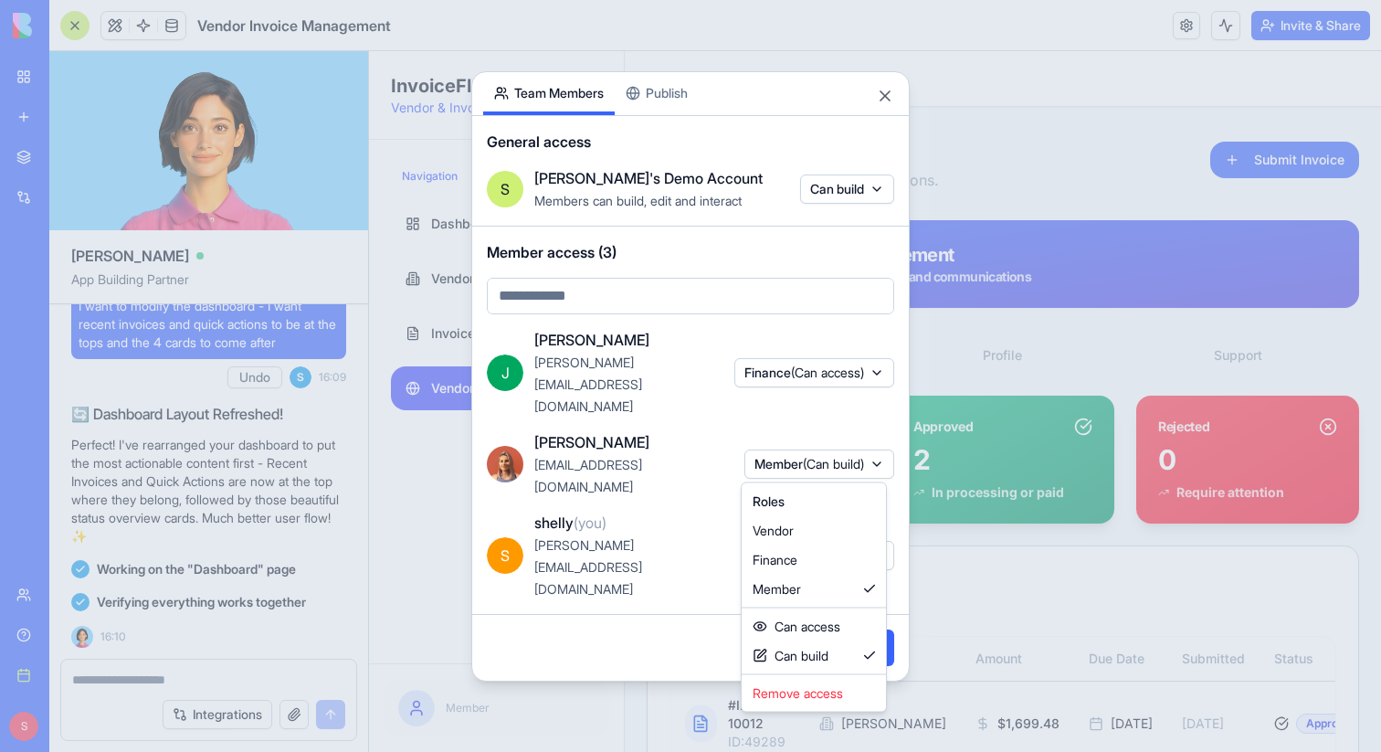
click at [1194, 148] on div at bounding box center [690, 376] width 1381 height 752
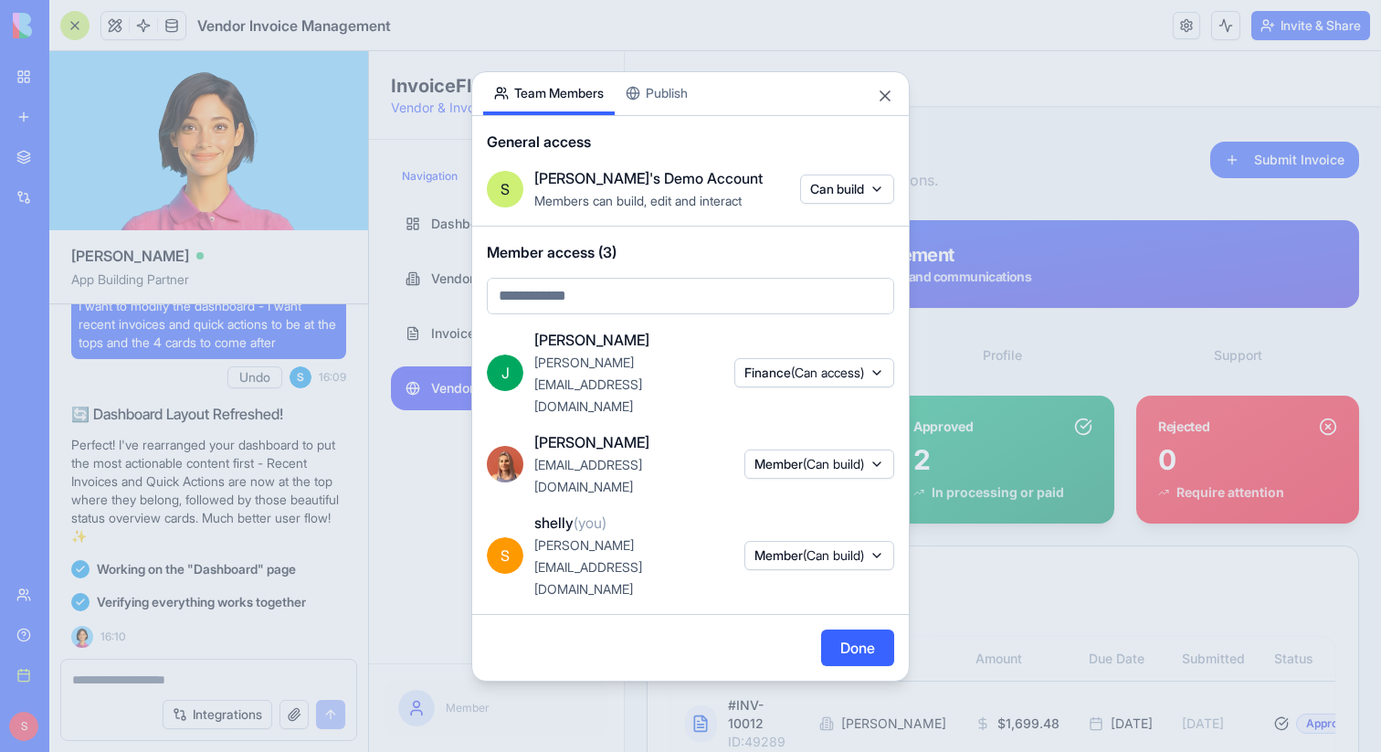
click at [1194, 148] on div at bounding box center [690, 376] width 1381 height 752
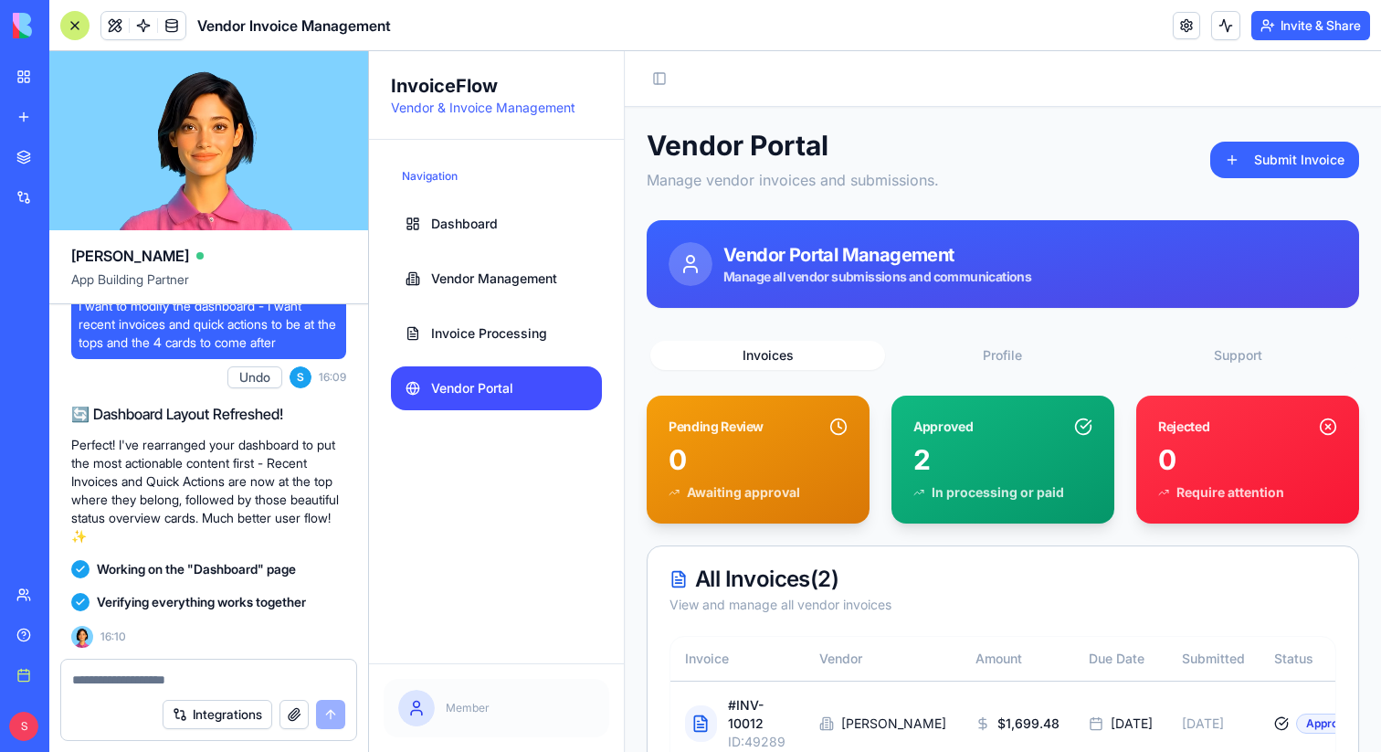
click at [79, 141] on link "Marketplace" at bounding box center [41, 157] width 73 height 37
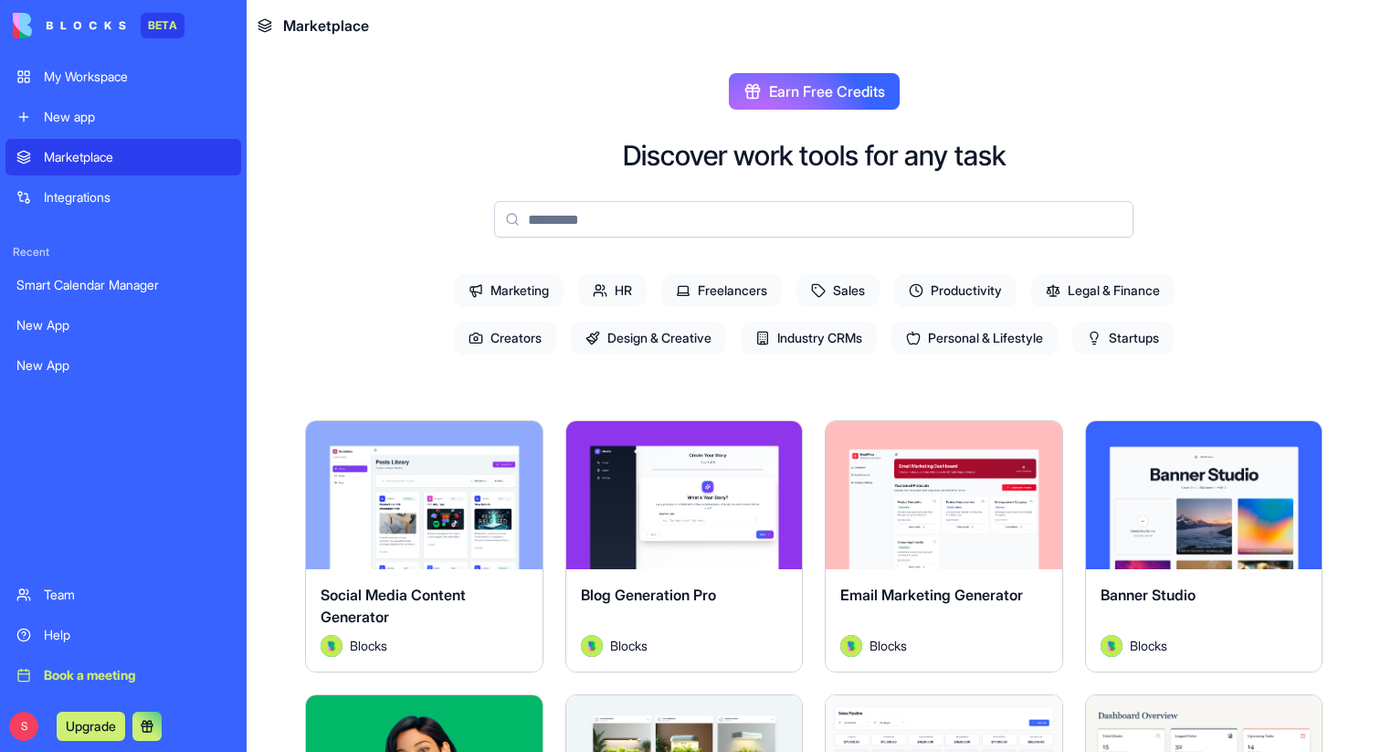
click at [520, 296] on span "Marketing" at bounding box center [509, 290] width 110 height 33
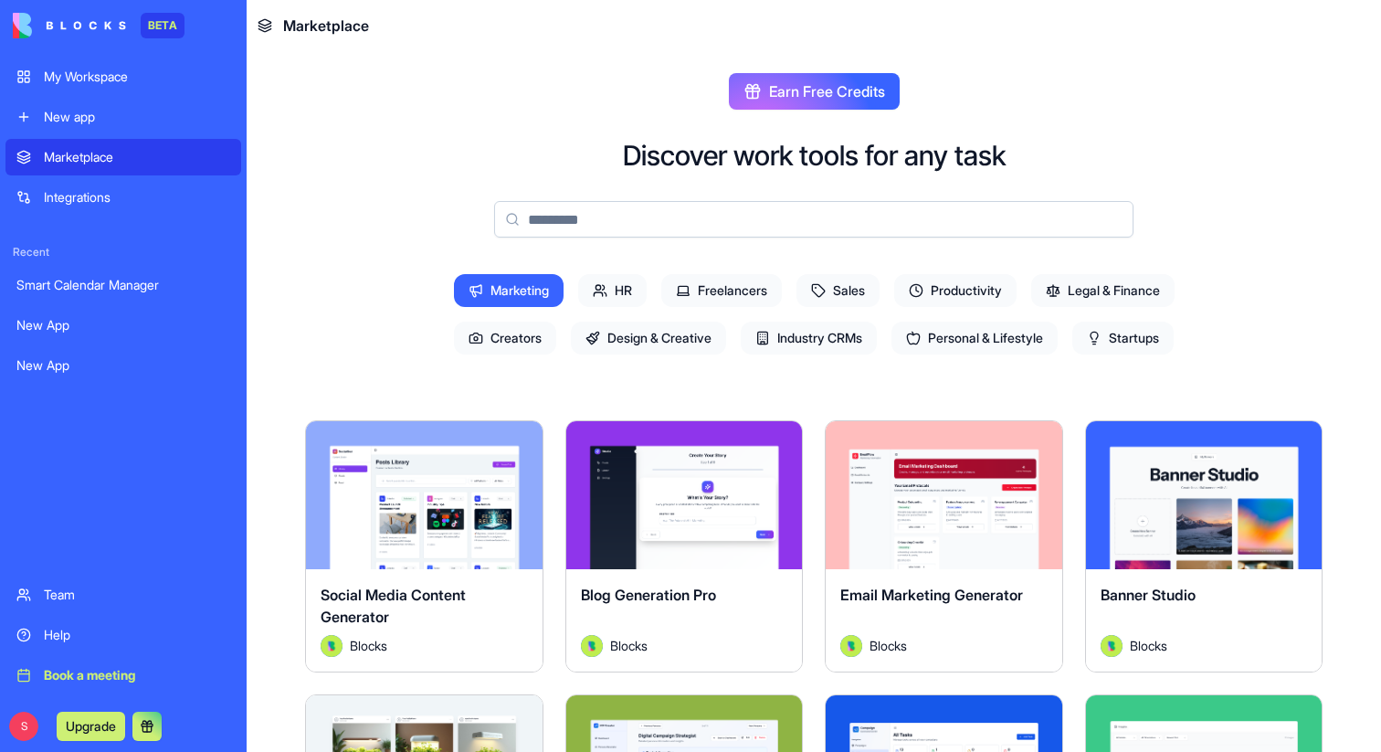
click at [520, 296] on span "Marketing" at bounding box center [509, 290] width 110 height 33
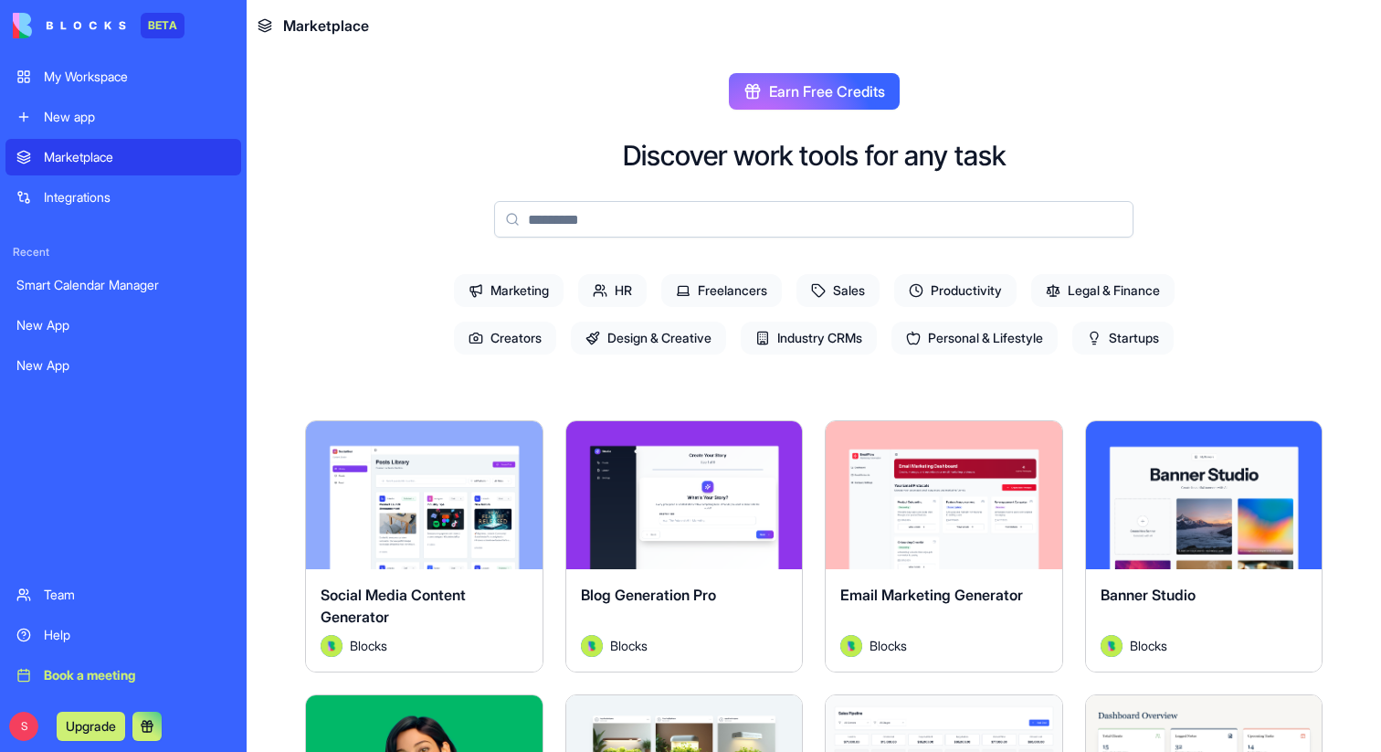
click at [936, 292] on span "Productivity" at bounding box center [955, 290] width 122 height 33
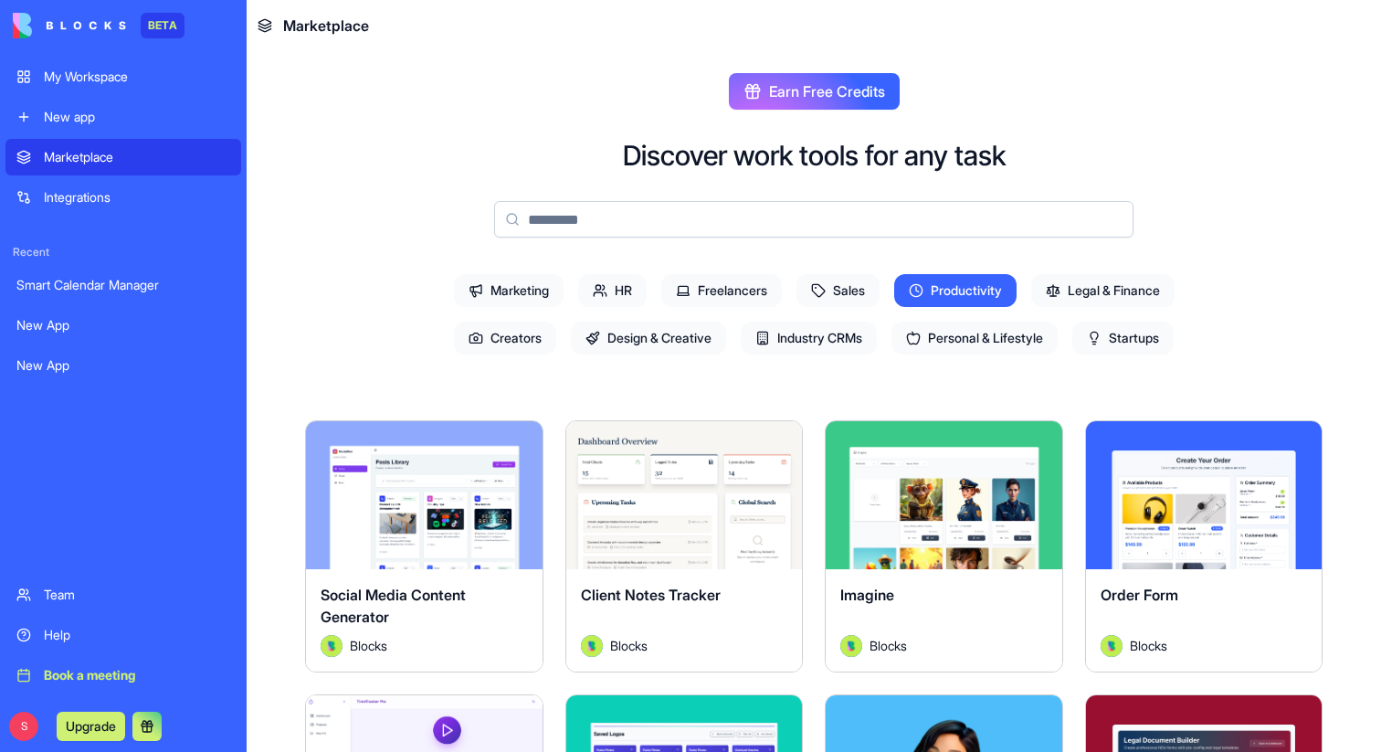
click at [936, 292] on span "Productivity" at bounding box center [955, 290] width 122 height 33
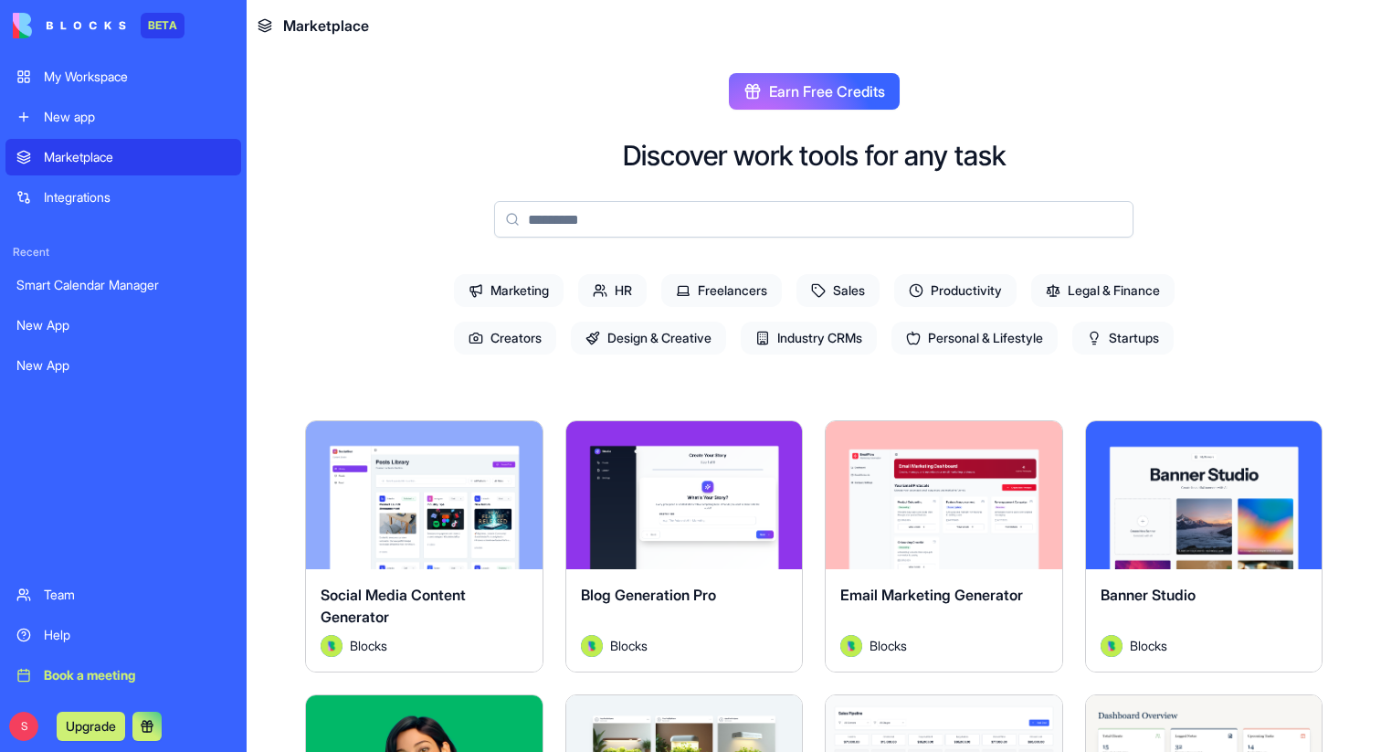
click at [1126, 287] on span "Legal & Finance" at bounding box center [1102, 290] width 143 height 33
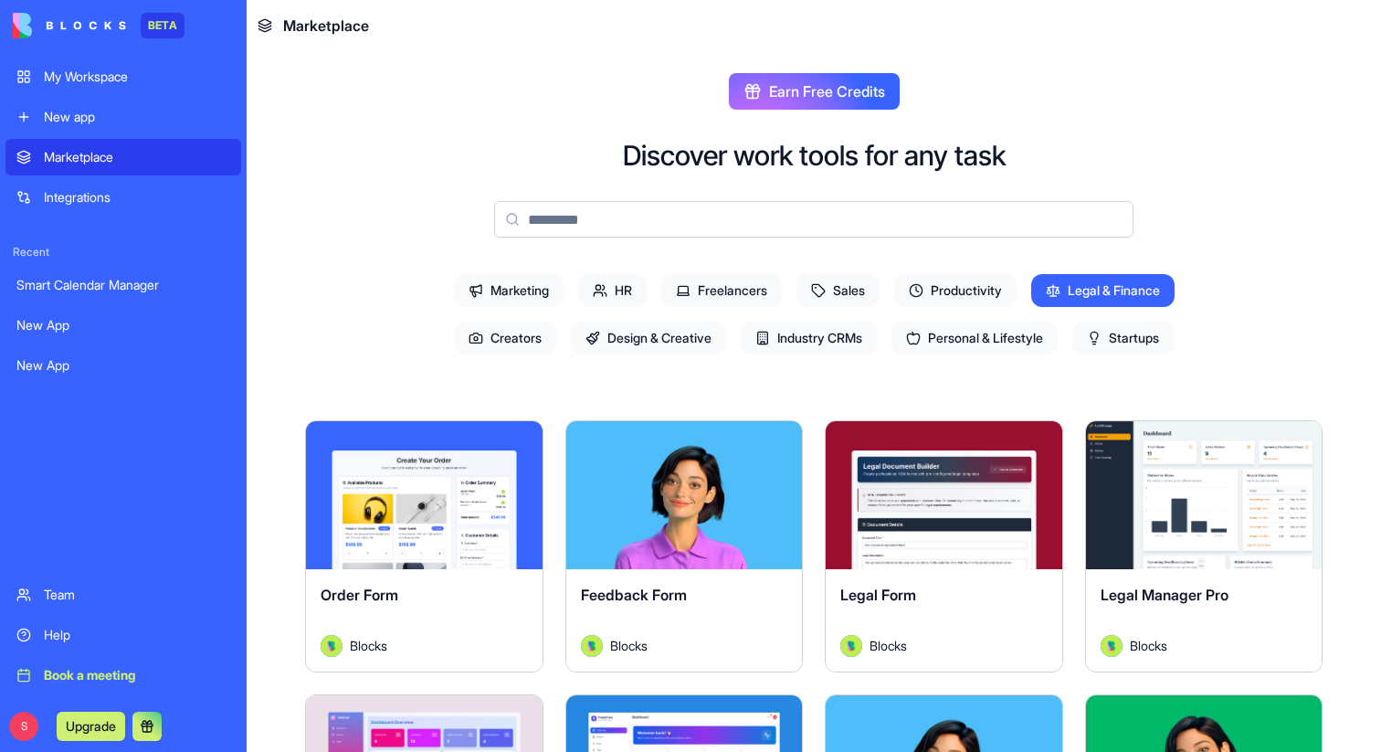
click at [1126, 287] on span "Legal & Finance" at bounding box center [1102, 290] width 143 height 33
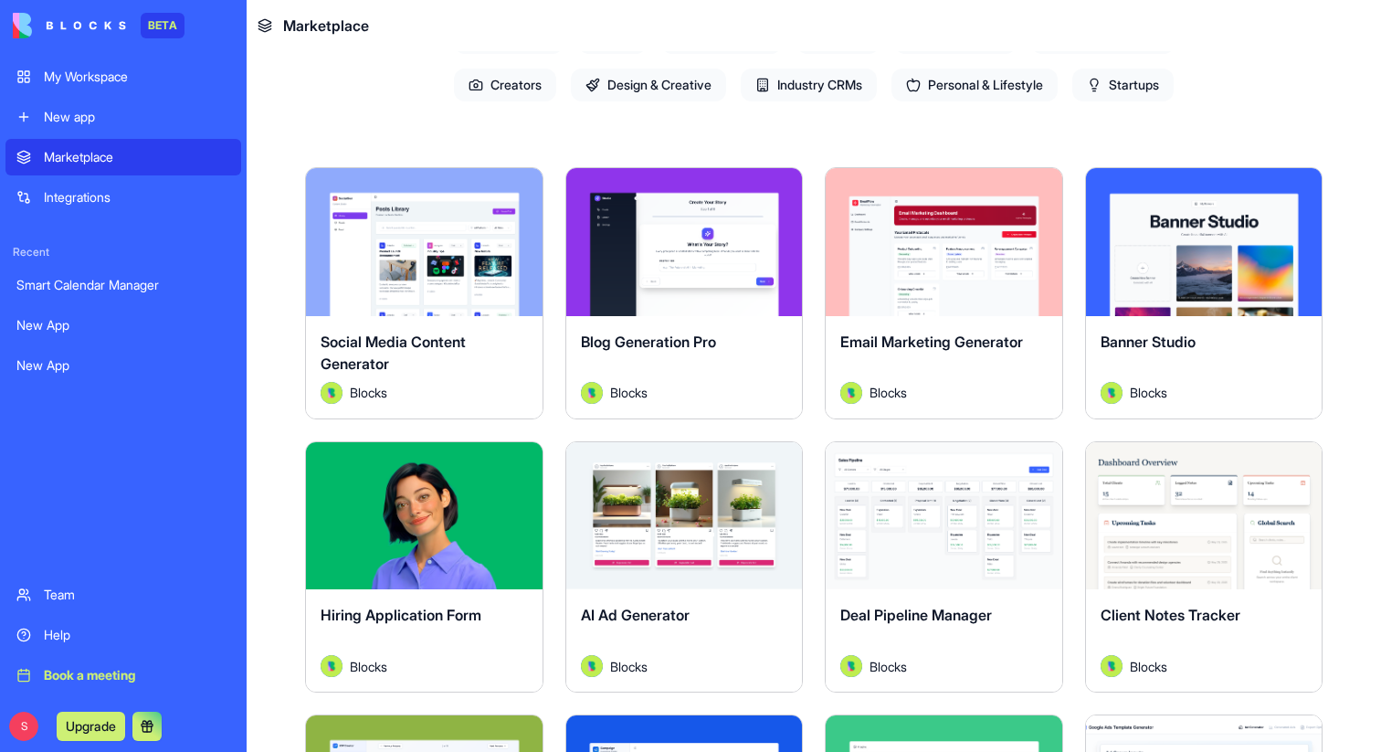
scroll to position [183, 0]
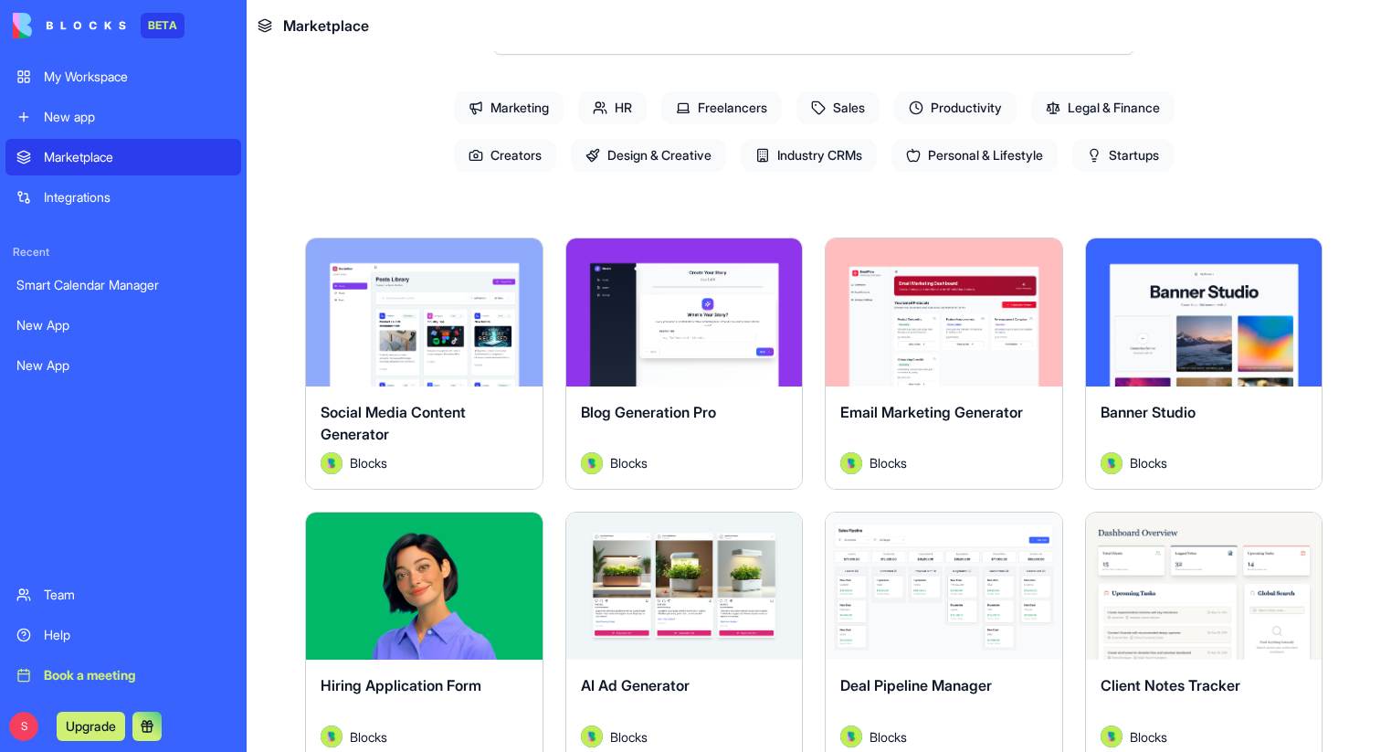
click at [956, 324] on button "Explore" at bounding box center [943, 312] width 137 height 37
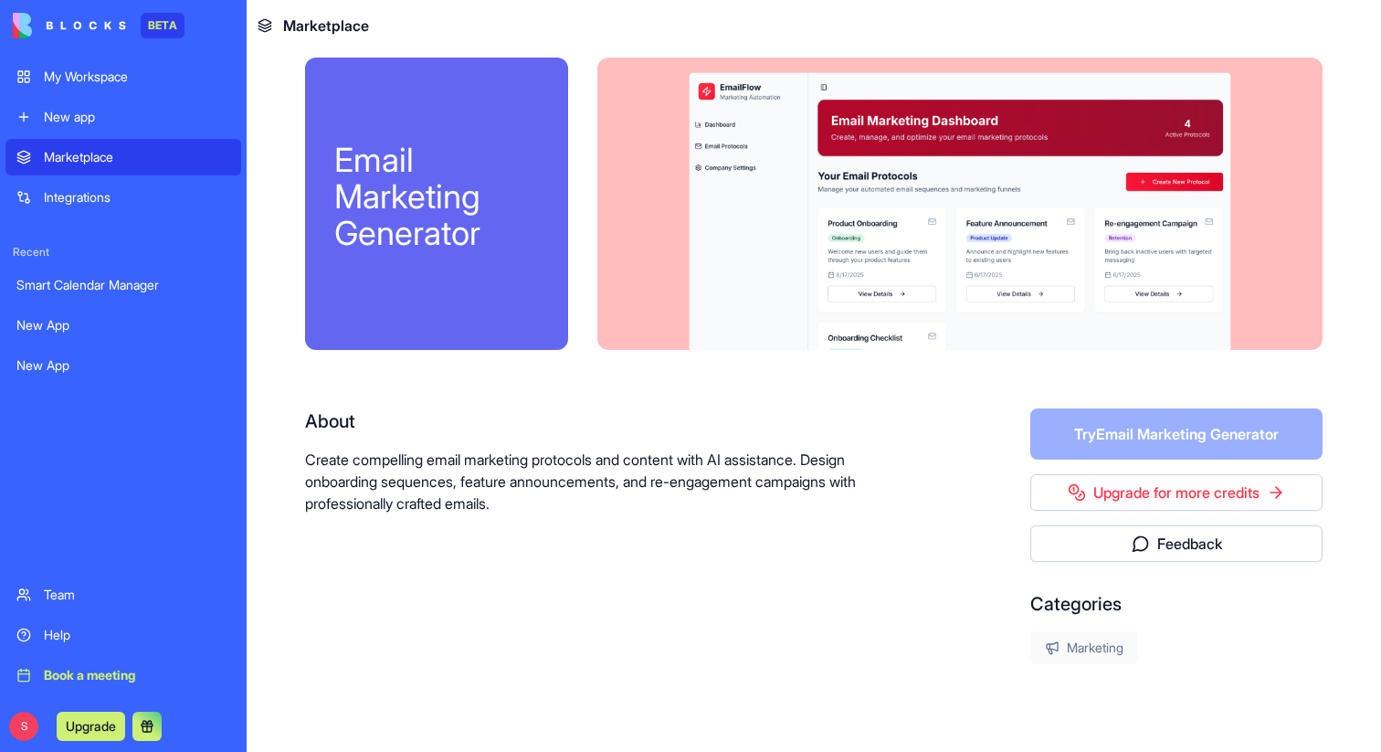
scroll to position [67, 0]
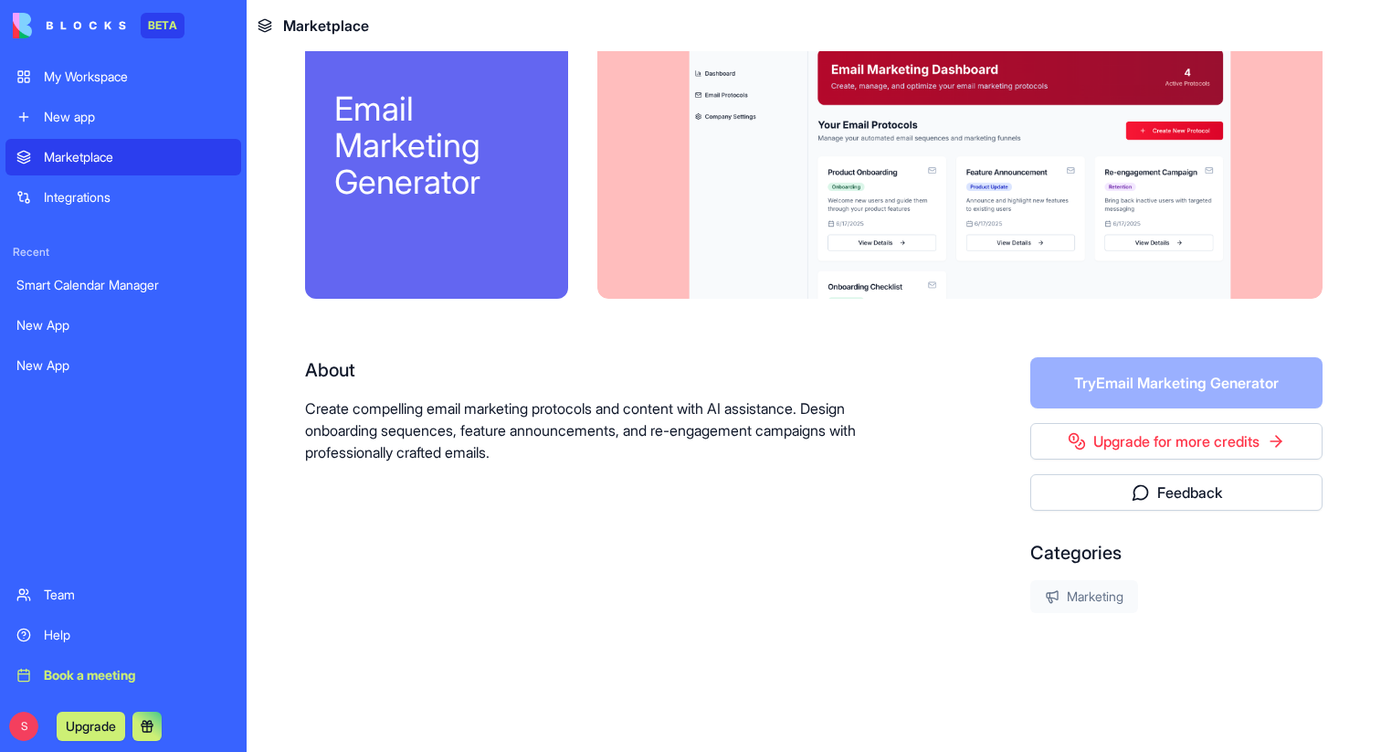
click at [38, 113] on link "New app" at bounding box center [123, 117] width 236 height 37
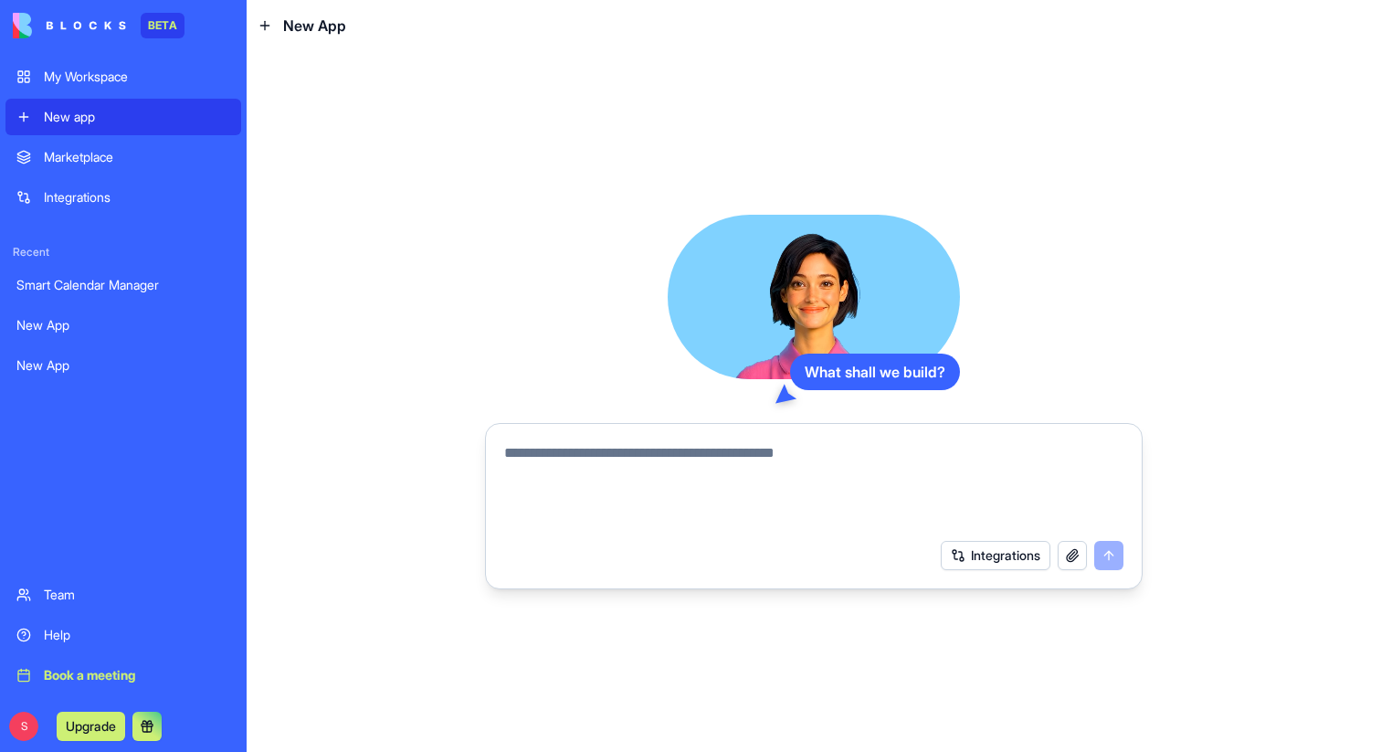
click at [86, 162] on div "Marketplace" at bounding box center [137, 157] width 186 height 18
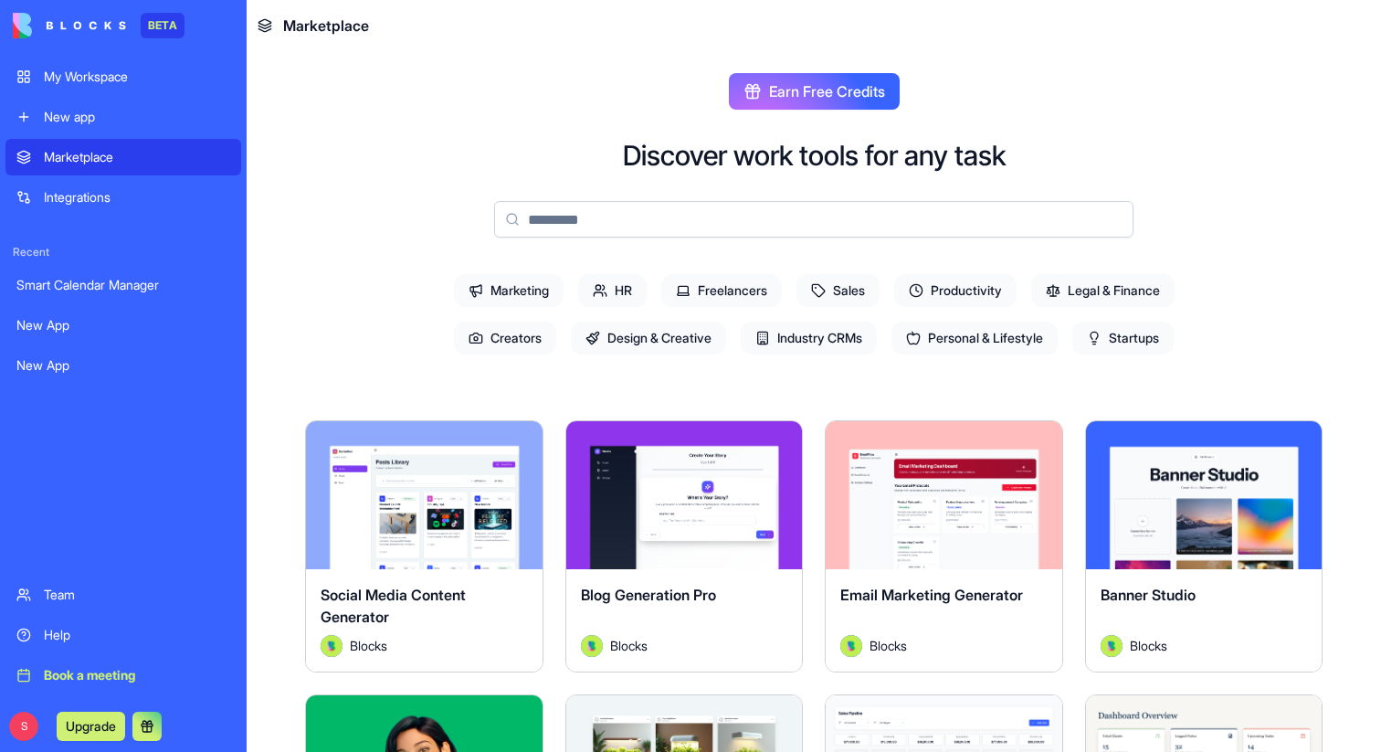
click at [86, 206] on link "Integrations" at bounding box center [123, 197] width 236 height 37
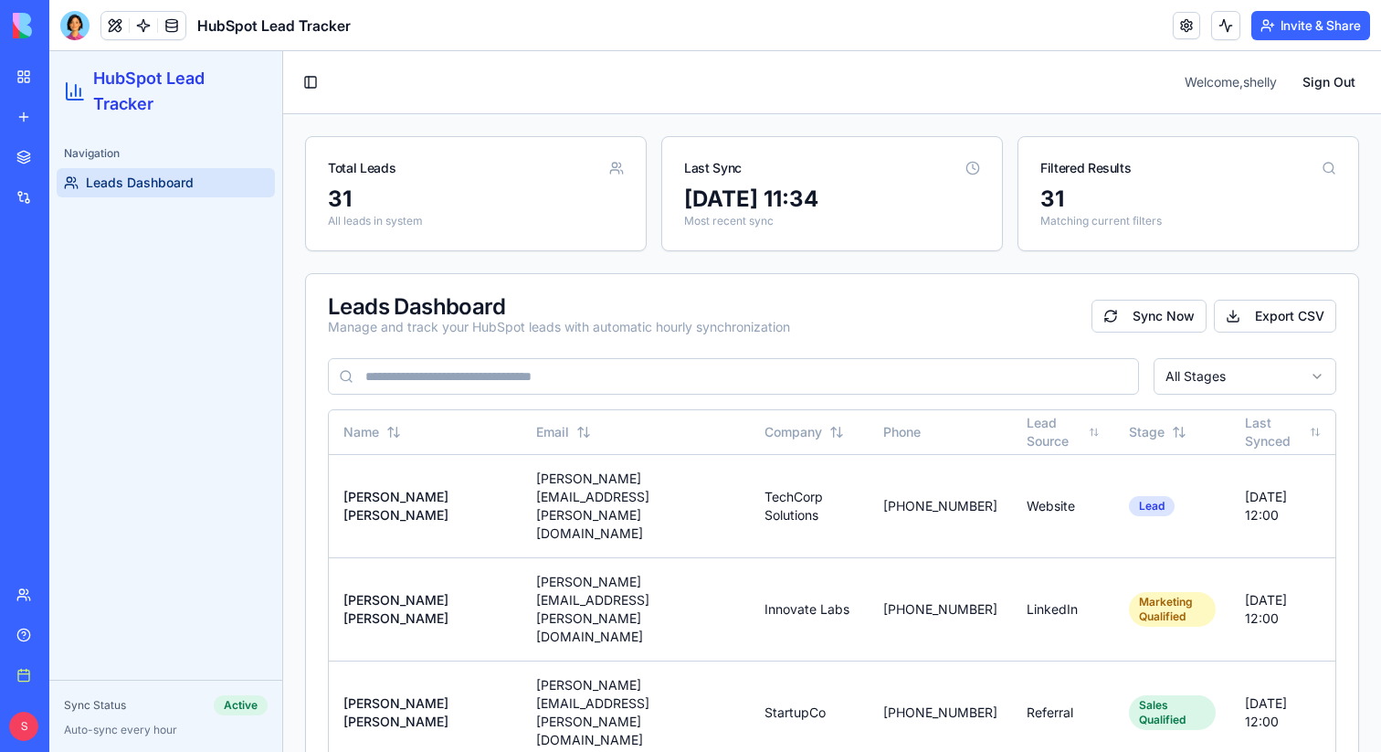
click at [28, 673] on link "Book a meeting" at bounding box center [41, 675] width 73 height 37
